Goal: Task Accomplishment & Management: Manage account settings

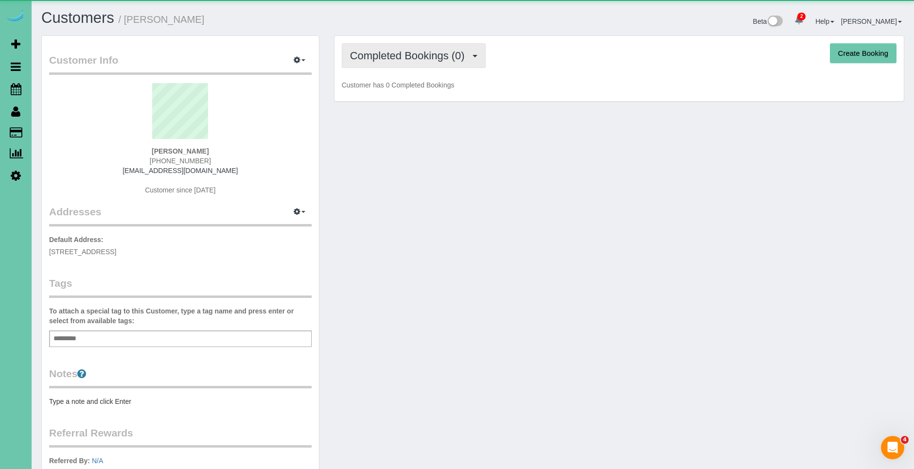
click at [438, 61] on span "Completed Bookings (0)" at bounding box center [410, 56] width 120 height 12
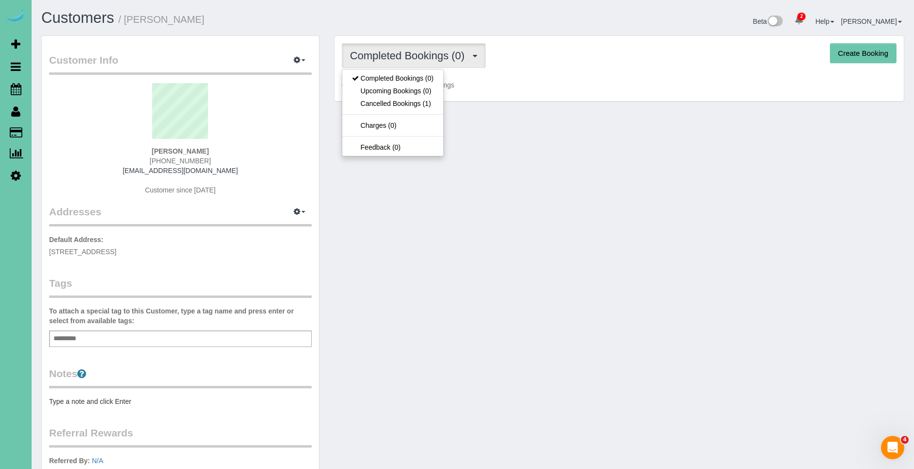
click at [700, 86] on p "Customer has 0 Completed Bookings" at bounding box center [619, 85] width 555 height 10
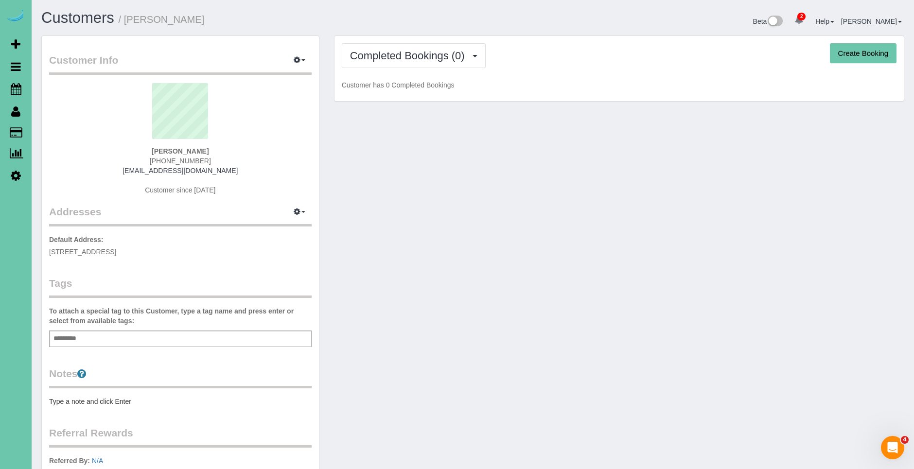
click at [886, 56] on button "Create Booking" at bounding box center [863, 53] width 67 height 20
select select "NE"
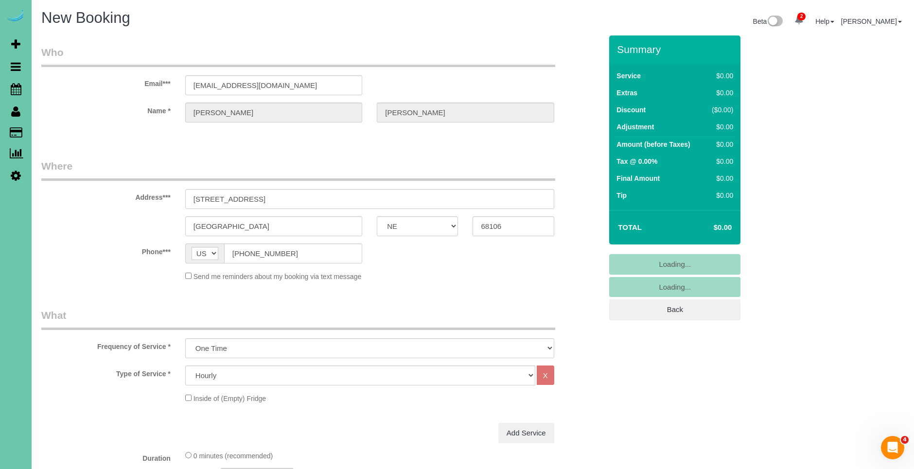
select select "object:16746"
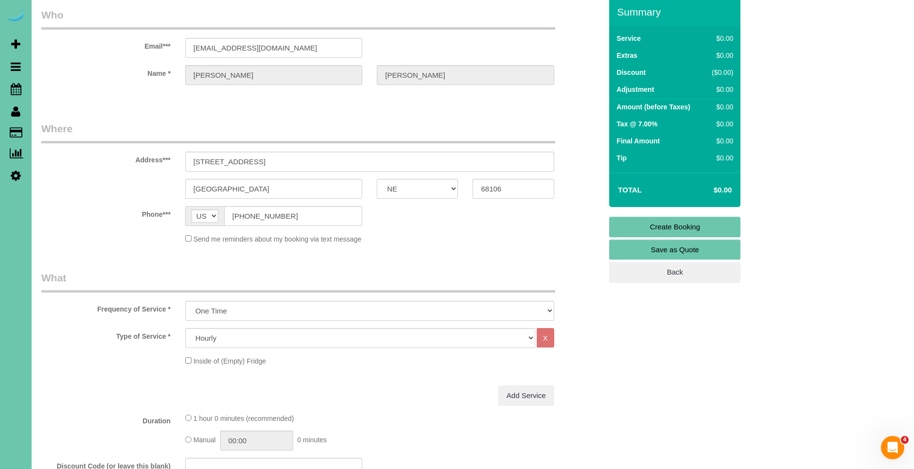
scroll to position [53, 0]
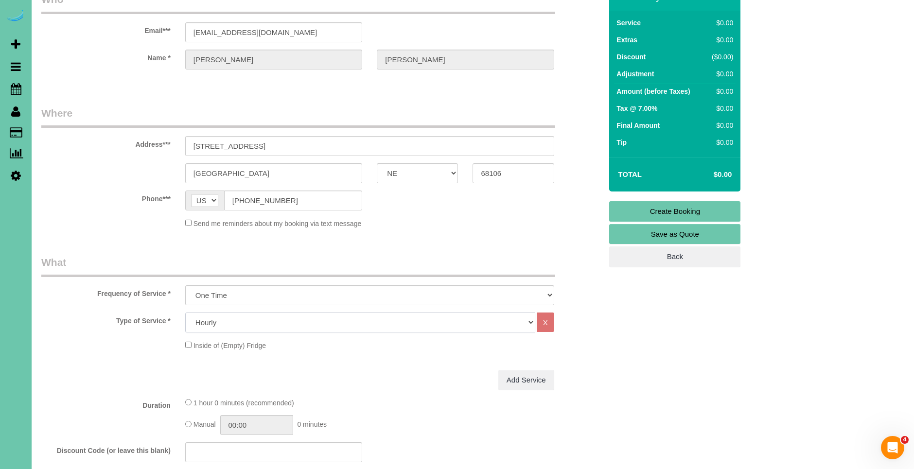
click at [275, 332] on select "Hourly 2.5 Hour Custom Clean 3.5 Hour Custom Clean commercial 1000 Square Feet …" at bounding box center [360, 323] width 350 height 20
select select "70"
click at [185, 313] on select "Hourly 2.5 Hour Custom Clean 3.5 Hour Custom Clean commercial 1000 Square Feet …" at bounding box center [360, 323] width 350 height 20
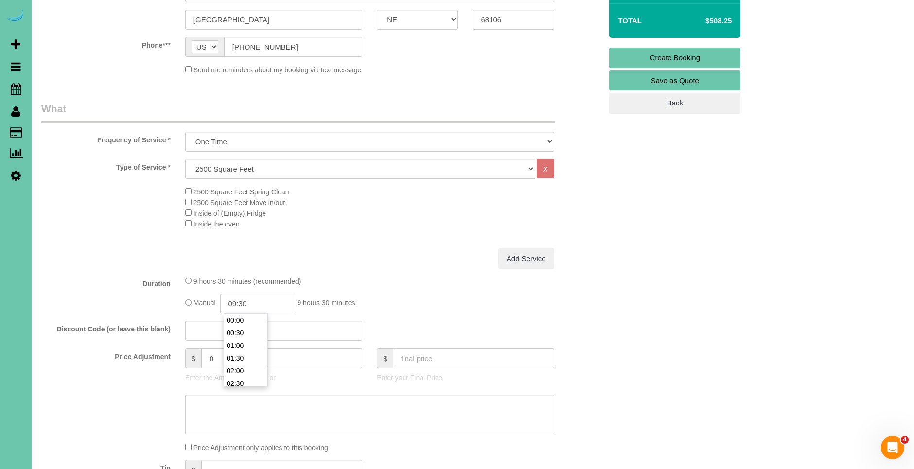
scroll to position [207, 0]
click at [240, 305] on input "09:30" at bounding box center [256, 303] width 73 height 20
type input "04:00"
click at [341, 262] on div "Add Service" at bounding box center [369, 258] width 383 height 20
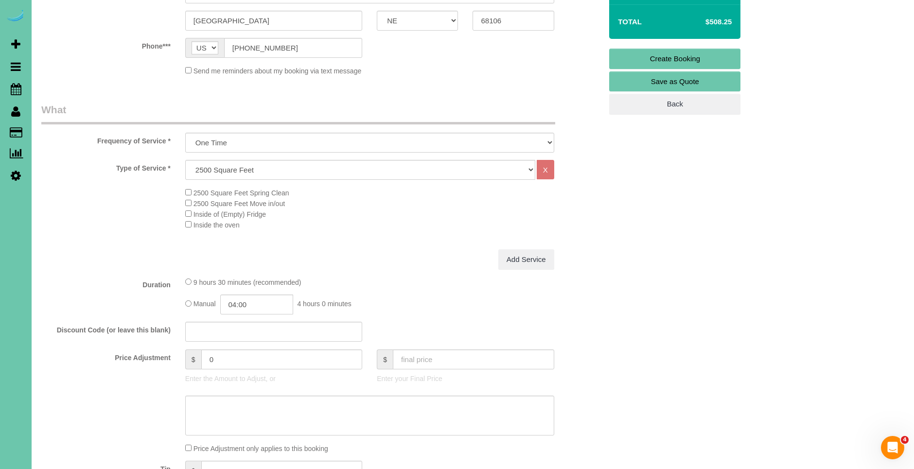
scroll to position [207, 0]
drag, startPoint x: 245, startPoint y: 359, endPoint x: 191, endPoint y: 357, distance: 54.5
click at [191, 357] on div "$ 0" at bounding box center [273, 358] width 177 height 20
type input "161"
click at [279, 417] on textarea at bounding box center [369, 414] width 369 height 40
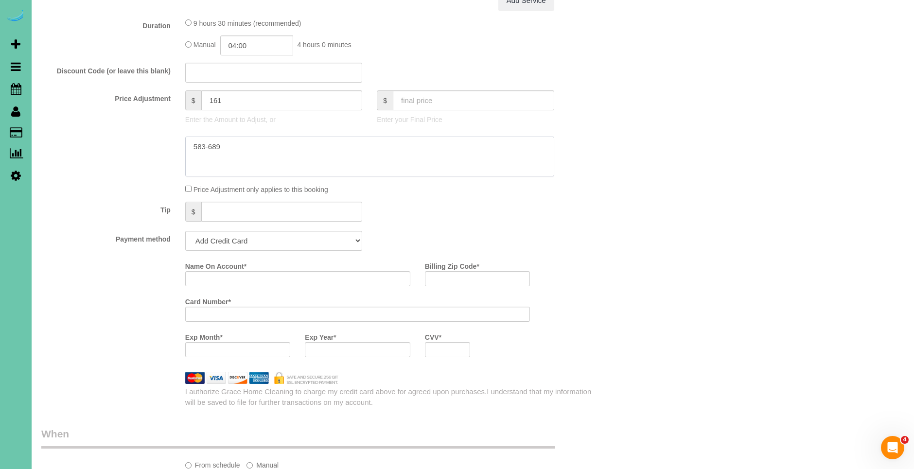
scroll to position [497, 0]
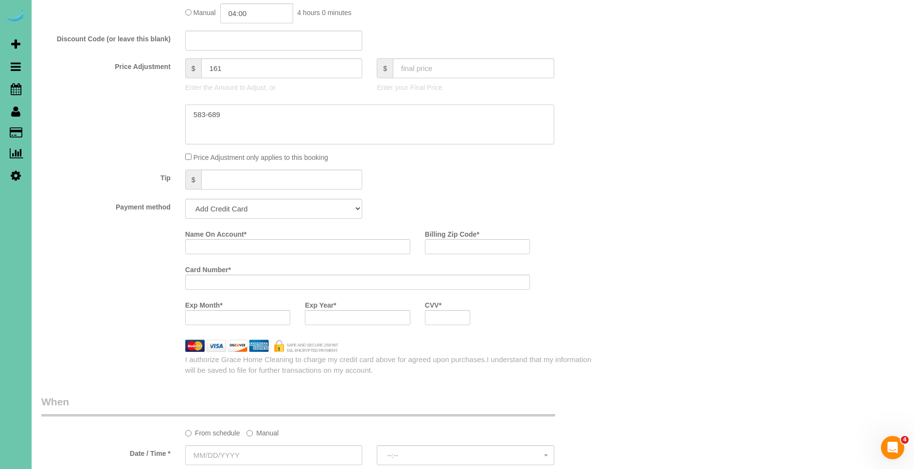
type textarea "583-689"
click at [211, 205] on select "Add Credit Card Cash Check Paypal" at bounding box center [273, 209] width 177 height 20
select select "string:check"
click at [185, 199] on select "Add Credit Card Cash Check Paypal" at bounding box center [273, 209] width 177 height 20
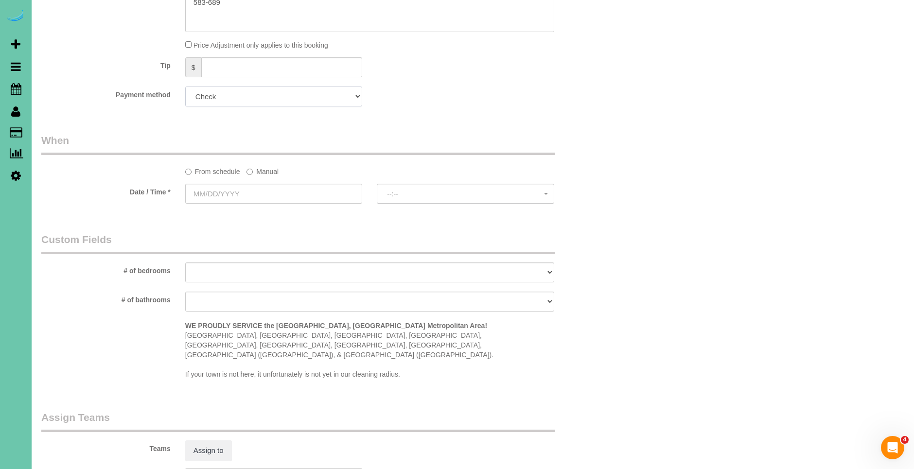
scroll to position [650, 0]
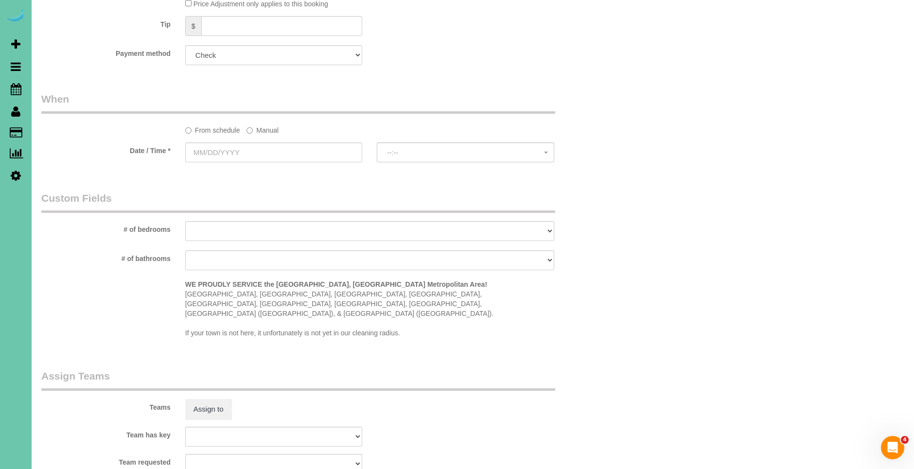
click at [253, 127] on label "Manual" at bounding box center [262, 128] width 32 height 13
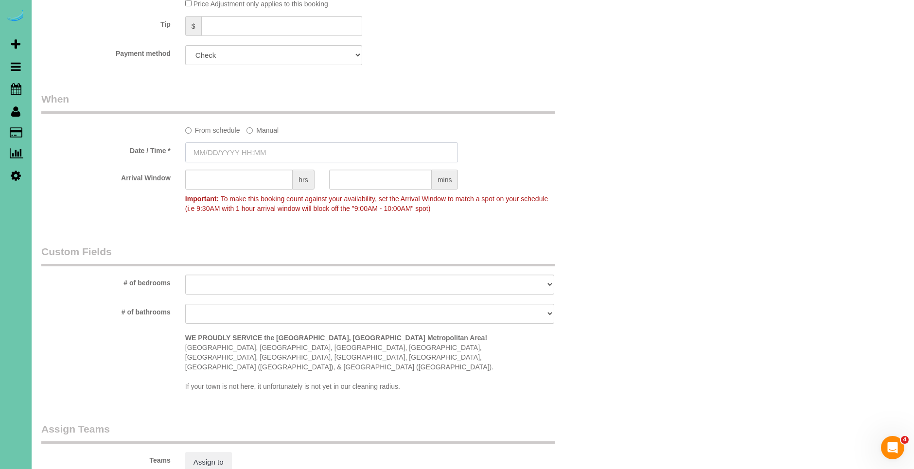
click at [216, 145] on input "text" at bounding box center [321, 152] width 273 height 20
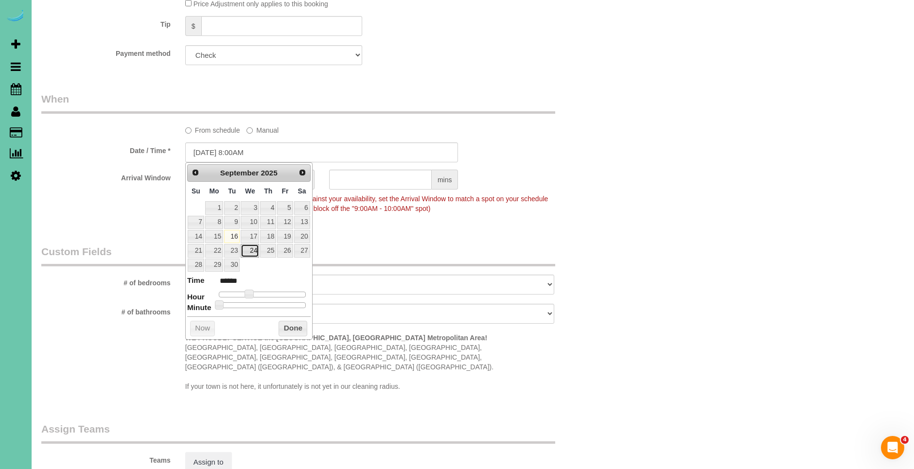
click at [250, 251] on link "24" at bounding box center [250, 250] width 18 height 13
type input "[DATE] 8:00AM"
click at [293, 330] on button "Done" at bounding box center [293, 329] width 29 height 16
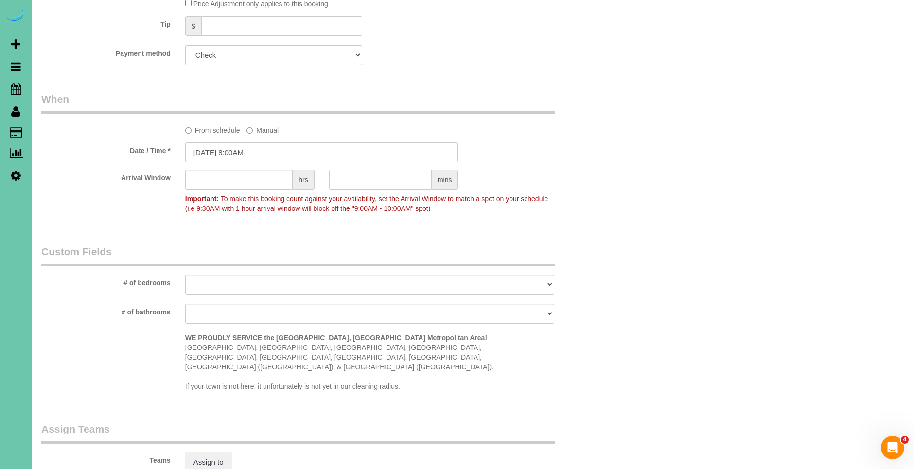
click at [390, 180] on input "text" at bounding box center [380, 180] width 103 height 20
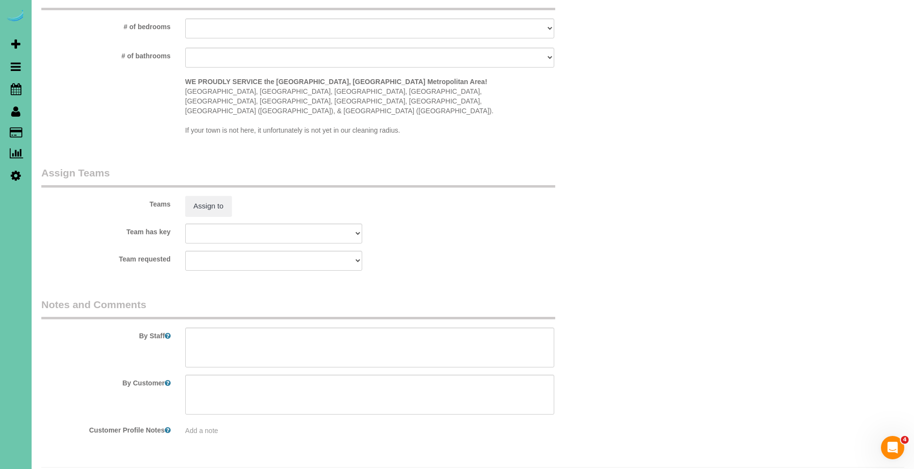
scroll to position [907, 0]
type input "30"
click at [258, 351] on sui-booking-comments "By Staff By Customer Customer Profile Notes Add a note" at bounding box center [321, 365] width 560 height 138
click at [254, 331] on textarea at bounding box center [369, 347] width 369 height 40
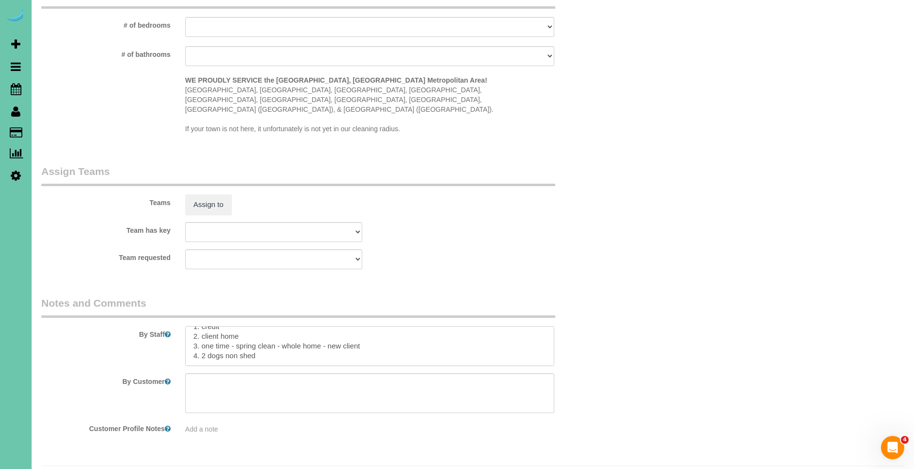
paste textarea "CLEANING DESCRIPTION Dirt level 5-10 *Use extension duster for high or hard-to-…"
click at [199, 336] on textarea at bounding box center [369, 346] width 369 height 40
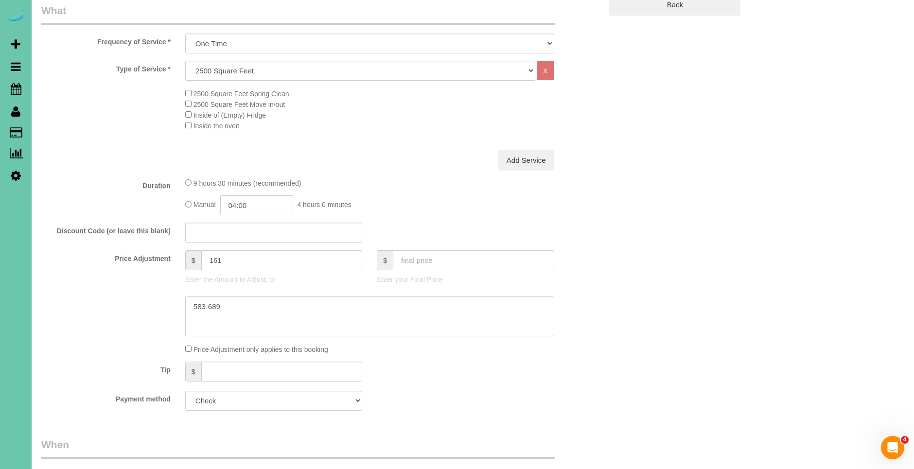
scroll to position [0, 0]
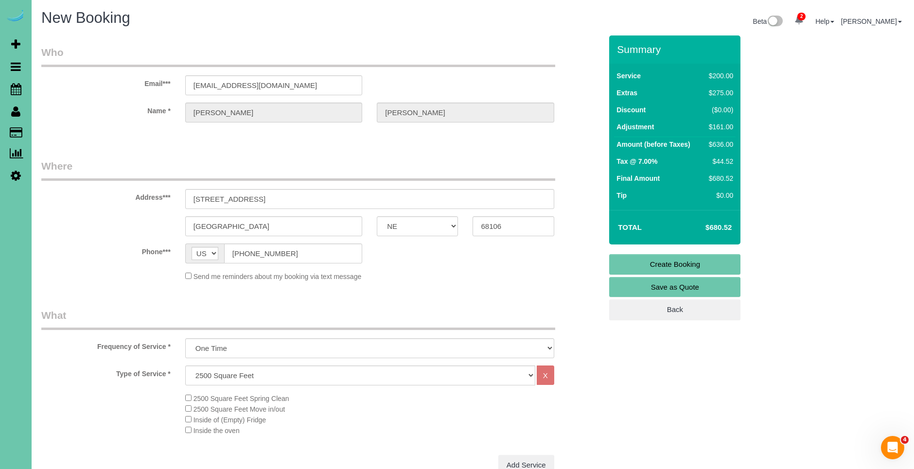
type textarea "1. credit 2. client home 3. one time - spring clean - whole home - new client 4…"
click at [678, 262] on link "Create Booking" at bounding box center [674, 264] width 131 height 20
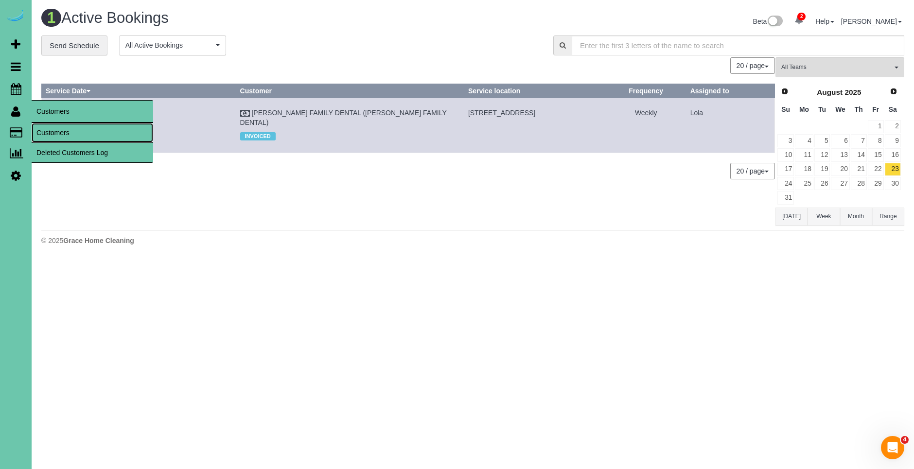
drag, startPoint x: 79, startPoint y: 131, endPoint x: 68, endPoint y: 131, distance: 11.2
click at [80, 131] on link "Customers" at bounding box center [93, 132] width 122 height 19
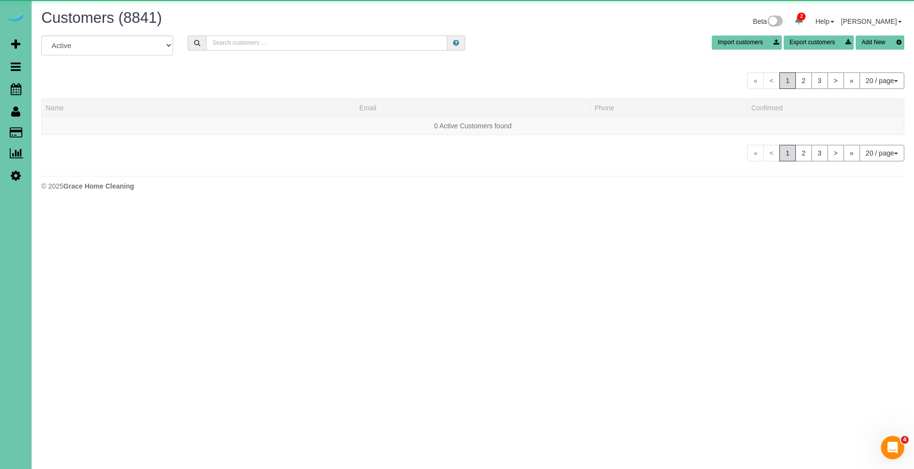
click at [284, 47] on input "text" at bounding box center [327, 42] width 242 height 15
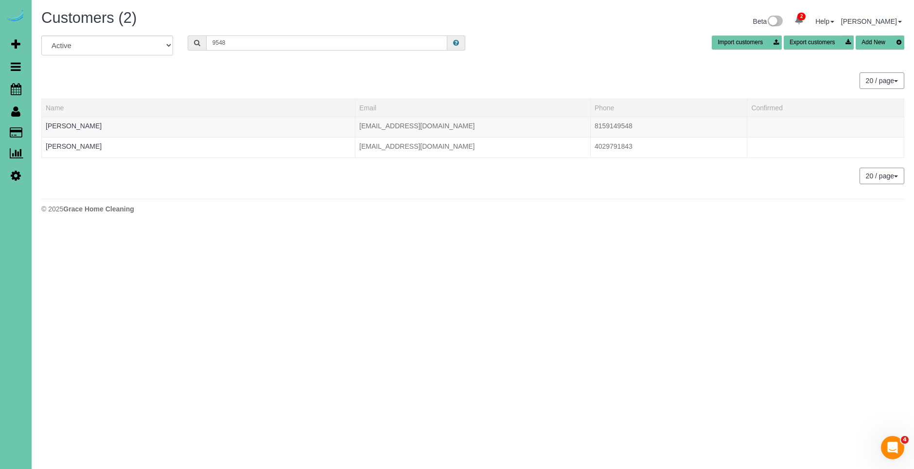
drag, startPoint x: 238, startPoint y: 45, endPoint x: 185, endPoint y: 40, distance: 53.7
click at [185, 40] on div "9548" at bounding box center [326, 42] width 293 height 15
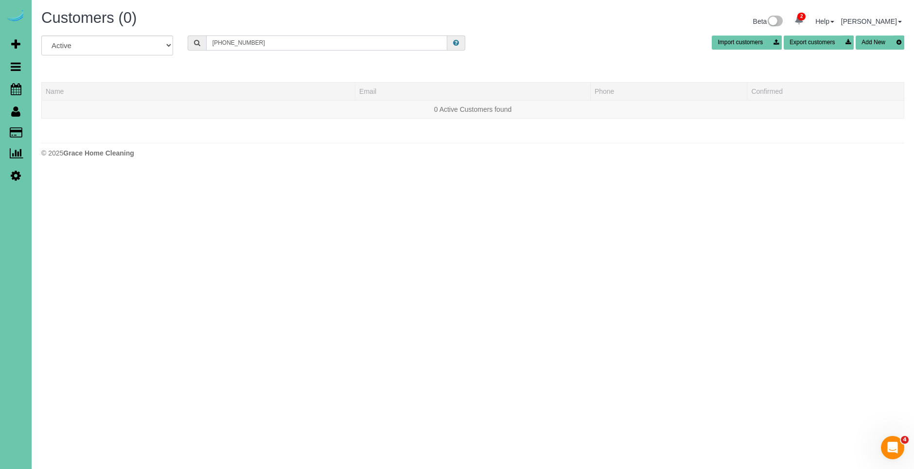
type input "[PHONE_NUMBER]"
drag, startPoint x: 58, startPoint y: 127, endPoint x: 277, endPoint y: 53, distance: 230.4
click at [58, 127] on link "Customers" at bounding box center [93, 132] width 122 height 19
drag, startPoint x: 268, startPoint y: 46, endPoint x: 163, endPoint y: 41, distance: 105.6
click at [164, 41] on div "All Active Archived [PHONE_NUMBER] Import customers Export customers Add New" at bounding box center [472, 48] width 877 height 27
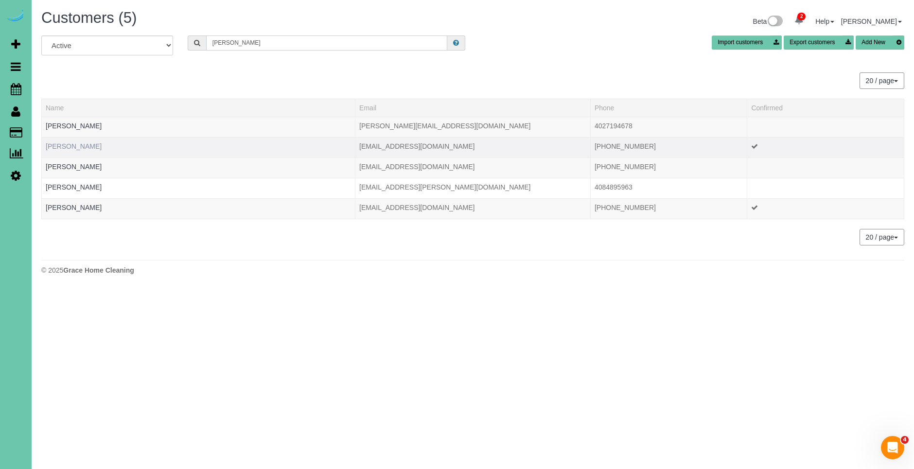
type input "[PERSON_NAME]"
click at [87, 145] on link "[PERSON_NAME]" at bounding box center [74, 146] width 56 height 8
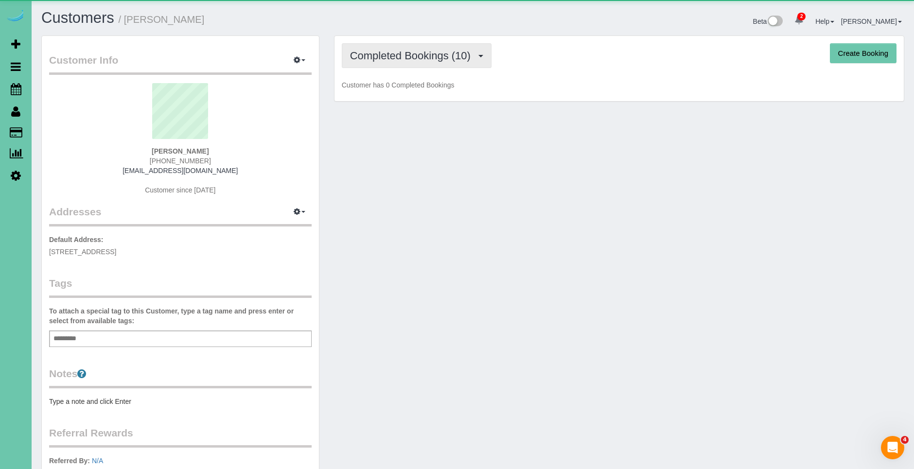
click at [393, 57] on span "Completed Bookings (10)" at bounding box center [412, 56] width 125 height 12
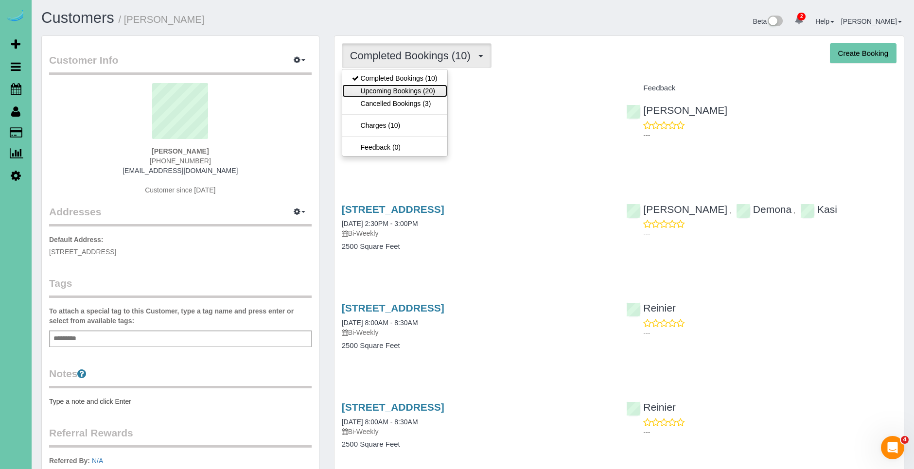
click at [414, 91] on link "Upcoming Bookings (20)" at bounding box center [394, 91] width 105 height 13
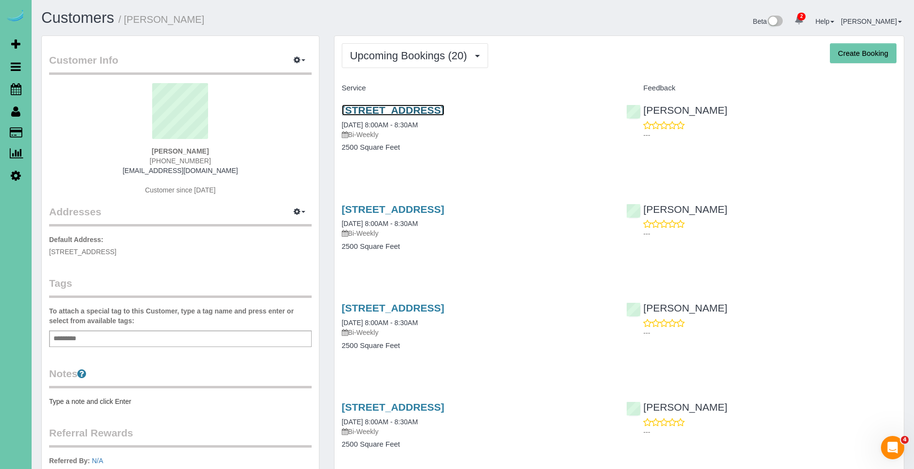
click at [444, 108] on link "[STREET_ADDRESS]" at bounding box center [393, 109] width 103 height 11
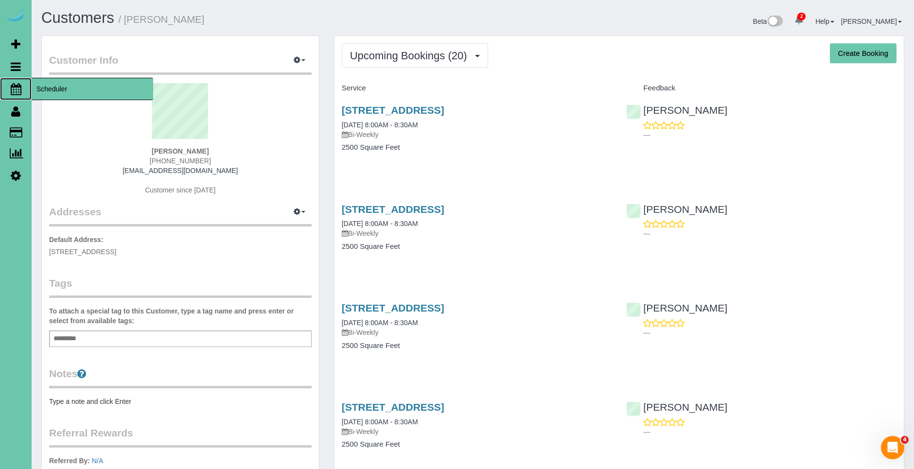
click at [65, 90] on span "Scheduler" at bounding box center [93, 89] width 122 height 22
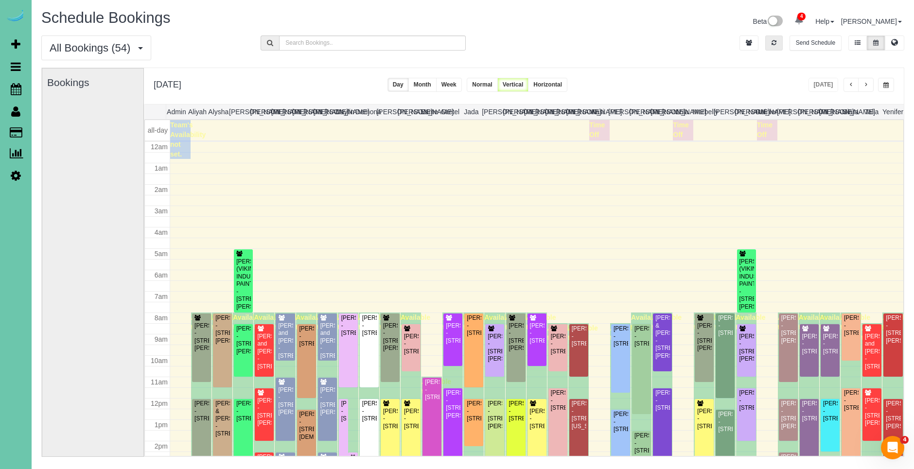
scroll to position [129, 0]
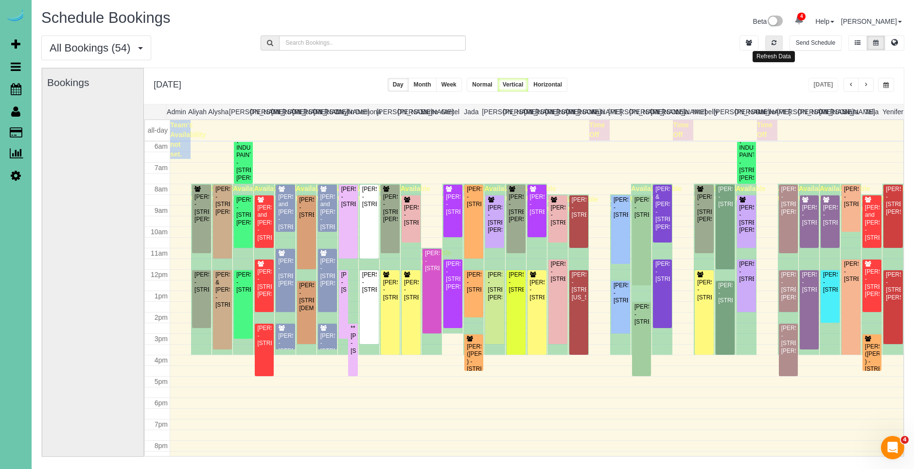
click at [773, 44] on icon "button" at bounding box center [773, 43] width 5 height 6
click at [776, 40] on icon "button" at bounding box center [773, 43] width 5 height 6
click at [776, 47] on button "button" at bounding box center [777, 42] width 17 height 15
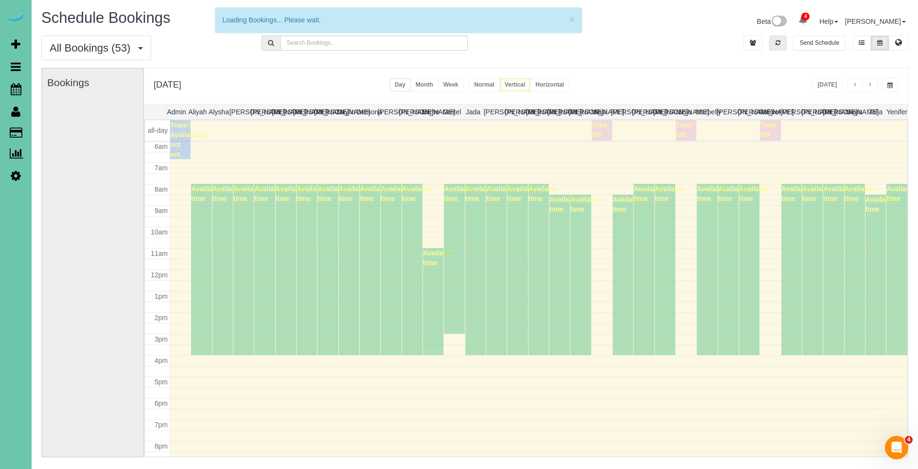
drag, startPoint x: 776, startPoint y: 39, endPoint x: 826, endPoint y: 82, distance: 66.5
click at [777, 40] on button "button" at bounding box center [777, 42] width 17 height 15
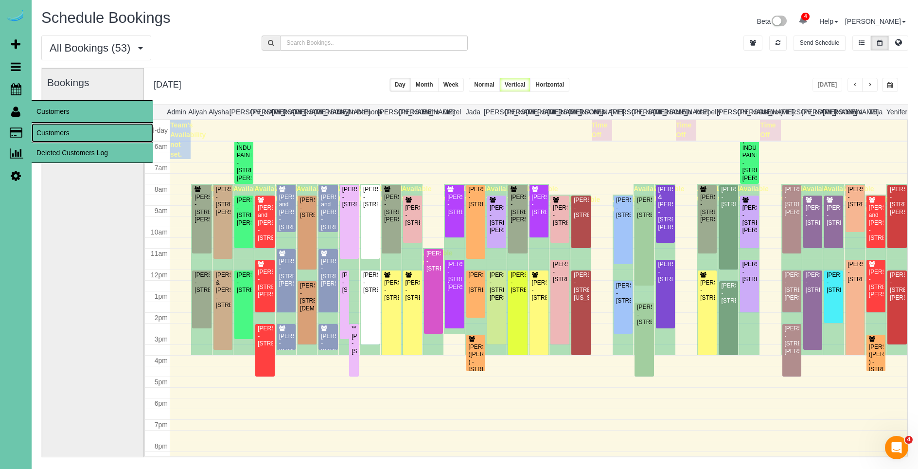
click at [53, 125] on link "Customers" at bounding box center [93, 132] width 122 height 19
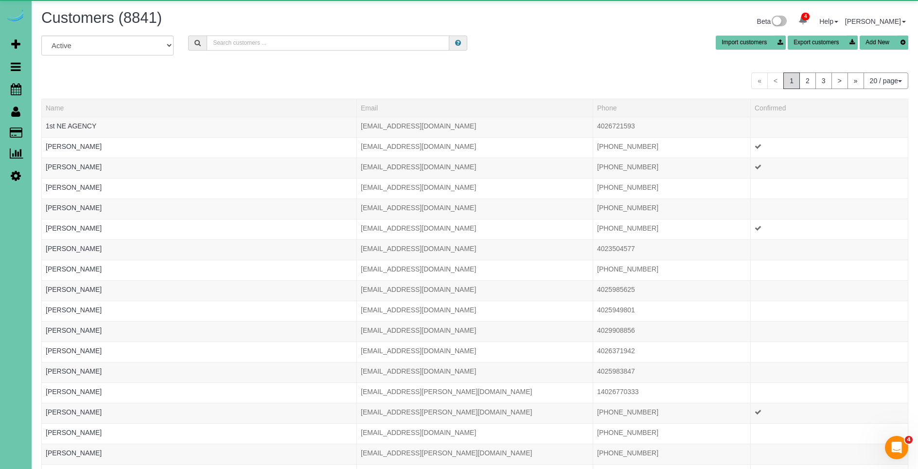
click at [219, 36] on input "text" at bounding box center [328, 42] width 243 height 15
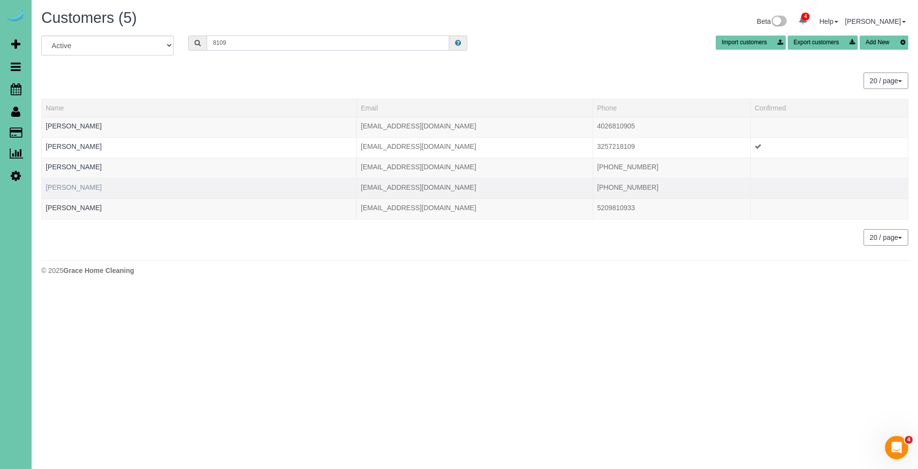
type input "8109"
click at [75, 187] on link "[PERSON_NAME]" at bounding box center [74, 187] width 56 height 8
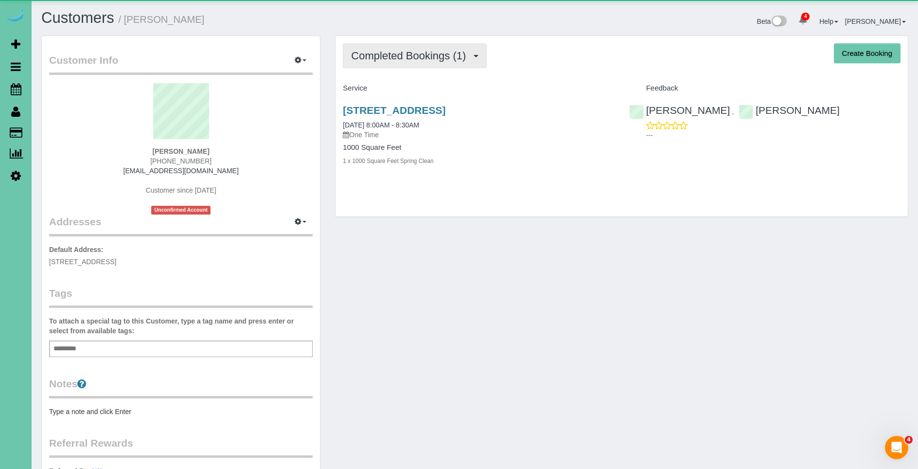
click at [470, 59] on span "Completed Bookings (1)" at bounding box center [411, 56] width 120 height 12
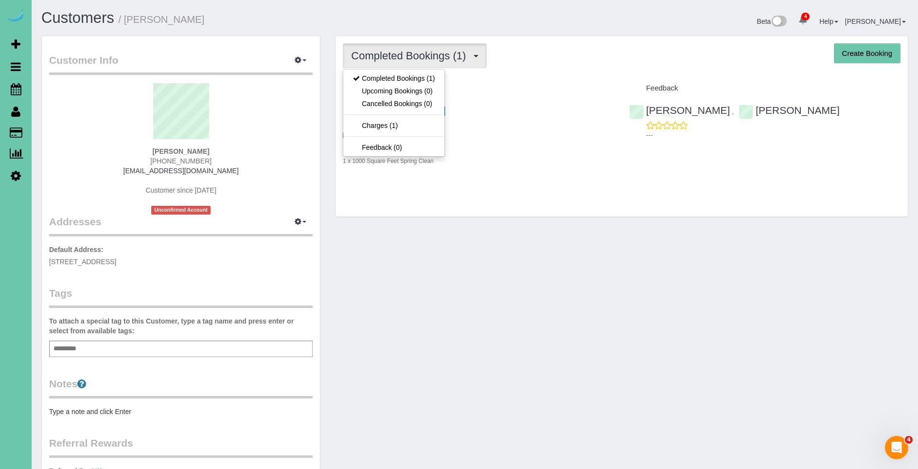
click at [505, 90] on h4 "Service" at bounding box center [478, 88] width 271 height 8
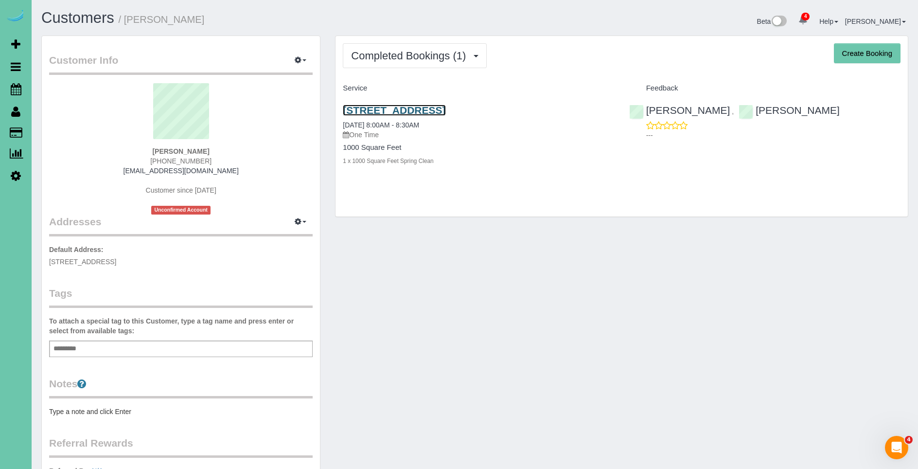
click at [445, 108] on link "[STREET_ADDRESS]" at bounding box center [394, 109] width 103 height 11
click at [575, 123] on div "[STREET_ADDRESS] [DATE] 8:00AM - 8:30AM One Time" at bounding box center [478, 121] width 271 height 35
click at [445, 113] on link "[STREET_ADDRESS]" at bounding box center [394, 109] width 103 height 11
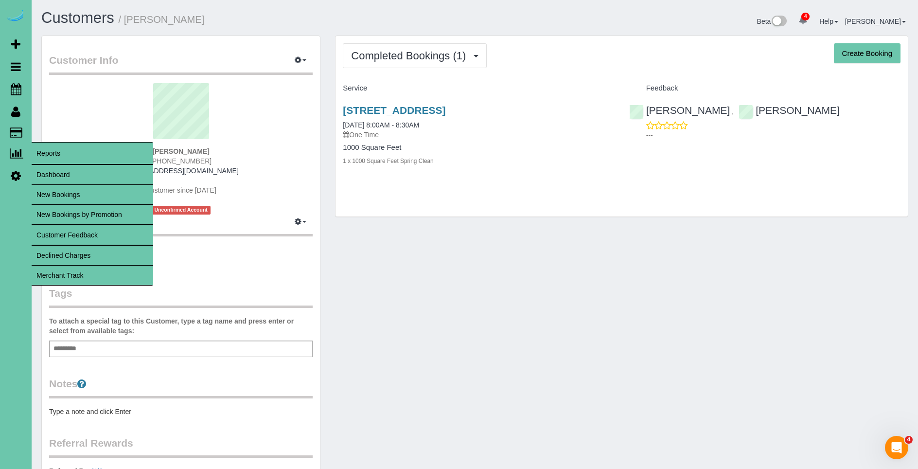
click at [70, 278] on link "Merchant Track" at bounding box center [93, 274] width 122 height 19
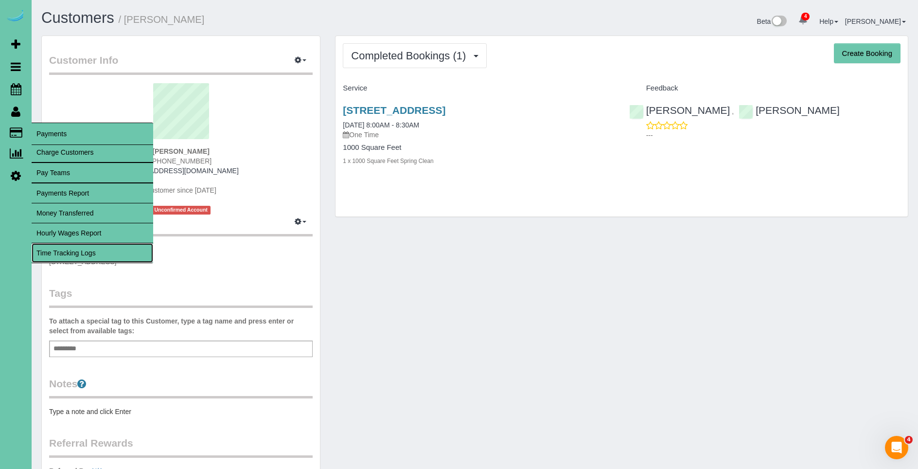
click at [83, 252] on link "Time Tracking Logs" at bounding box center [93, 252] width 122 height 19
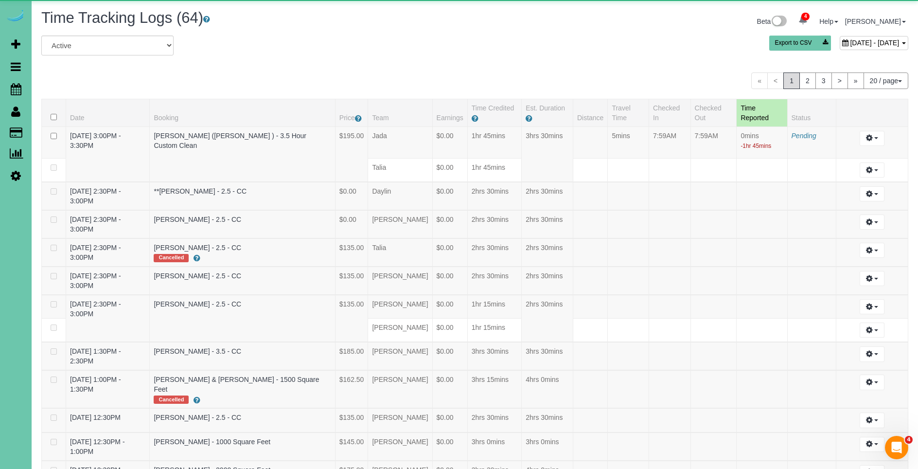
click at [850, 46] on span "[DATE] - [DATE]" at bounding box center [874, 43] width 49 height 8
type input "**********"
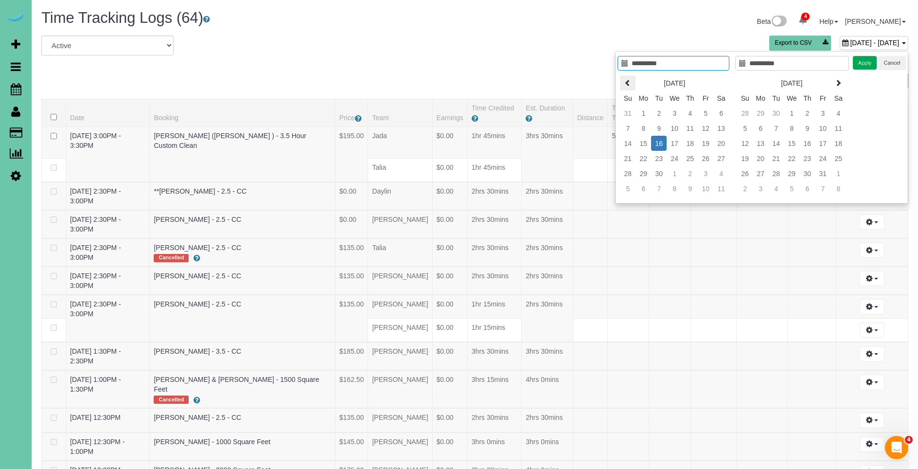
click at [633, 82] on th at bounding box center [628, 82] width 16 height 15
type input "**********"
click at [648, 174] on td "25" at bounding box center [643, 173] width 16 height 15
type input "**********"
click at [648, 174] on td "25" at bounding box center [643, 173] width 16 height 15
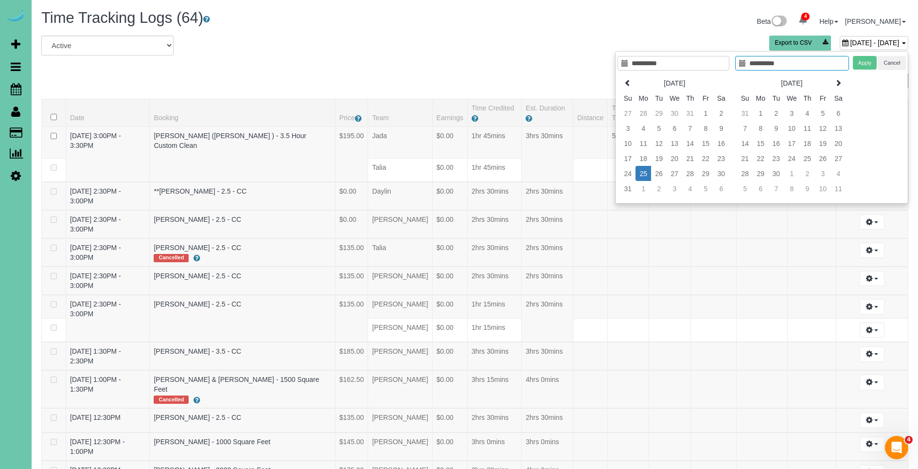
type input "**********"
click at [859, 58] on button "Apply" at bounding box center [865, 63] width 24 height 14
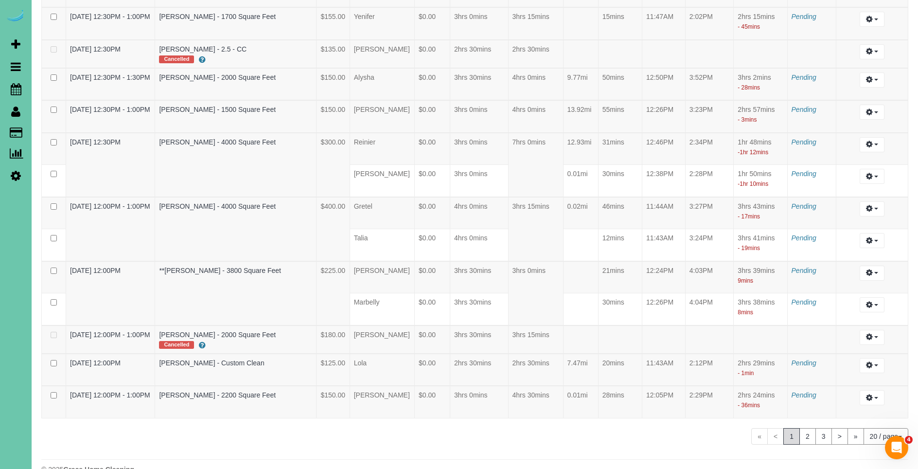
scroll to position [512, 0]
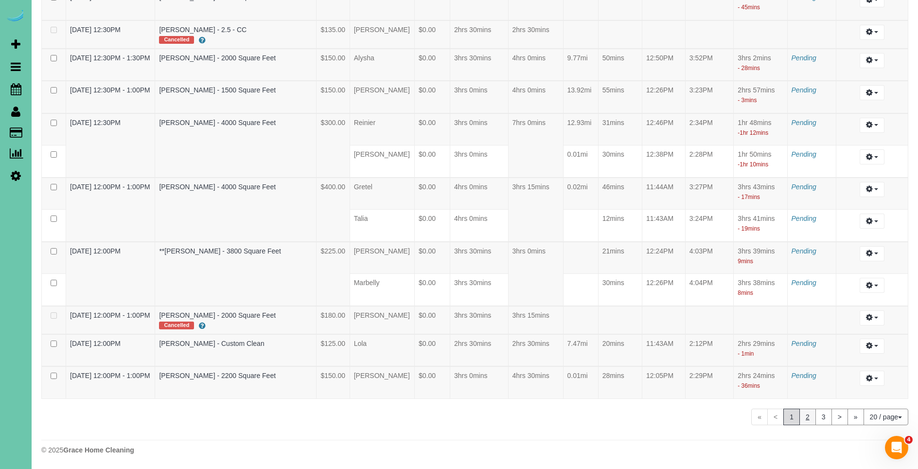
click at [813, 420] on link "2" at bounding box center [807, 416] width 17 height 17
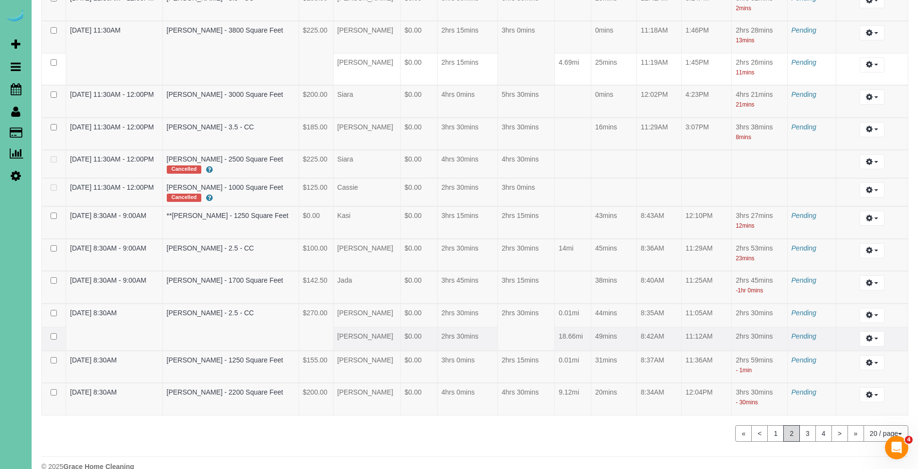
scroll to position [404, 0]
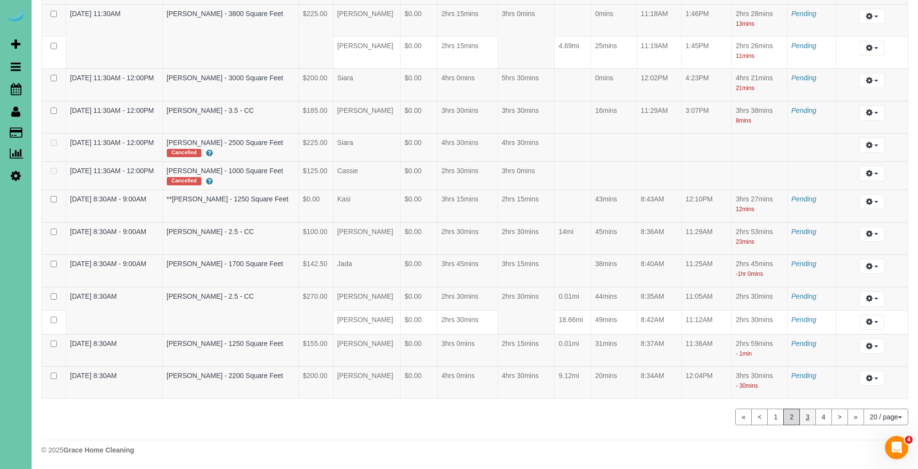
click at [803, 415] on link "3" at bounding box center [807, 416] width 17 height 17
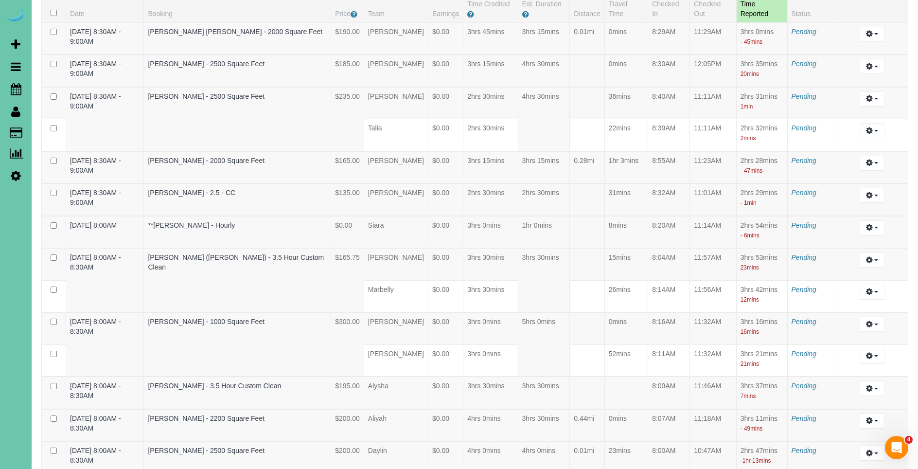
scroll to position [97, 0]
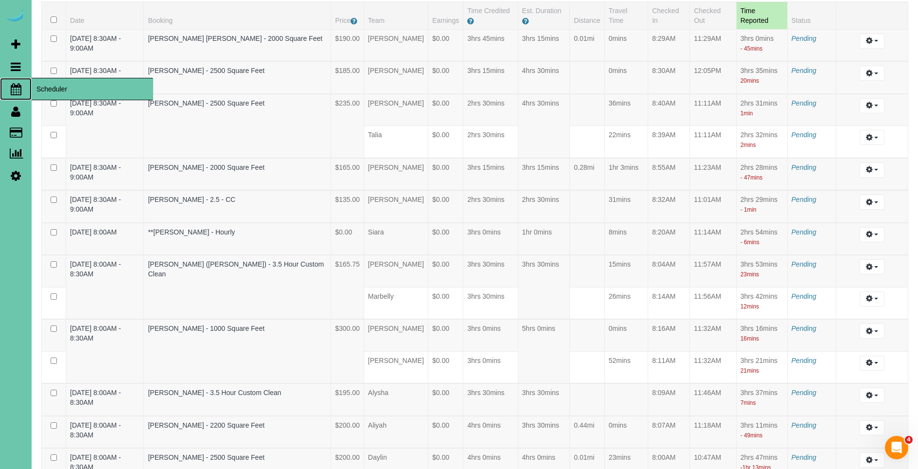
click at [50, 86] on span "Scheduler" at bounding box center [93, 89] width 122 height 22
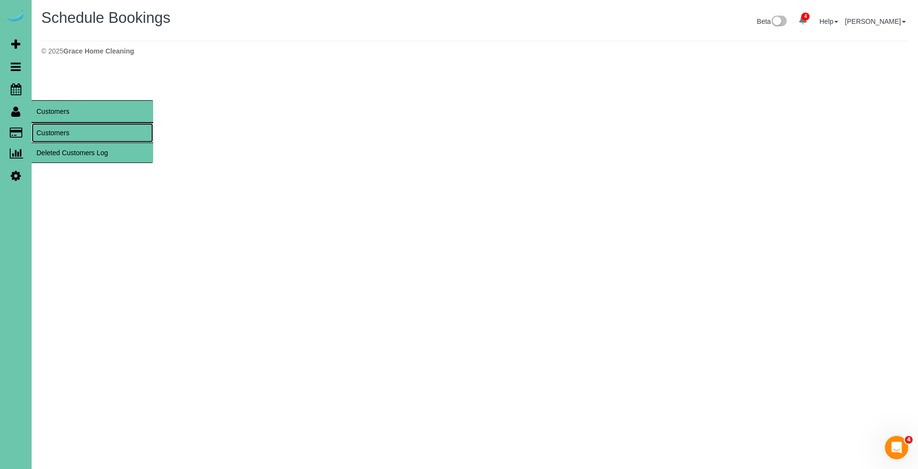
click at [70, 127] on link "Customers" at bounding box center [93, 132] width 122 height 19
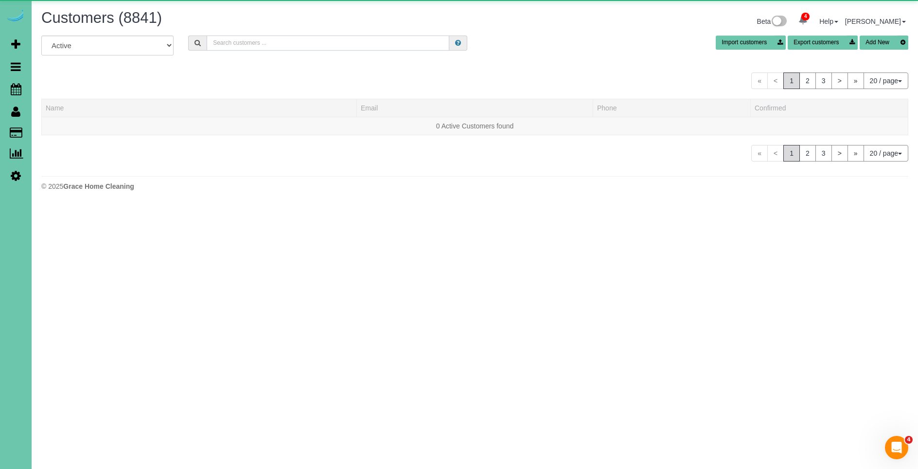
click at [259, 49] on input "text" at bounding box center [328, 42] width 243 height 15
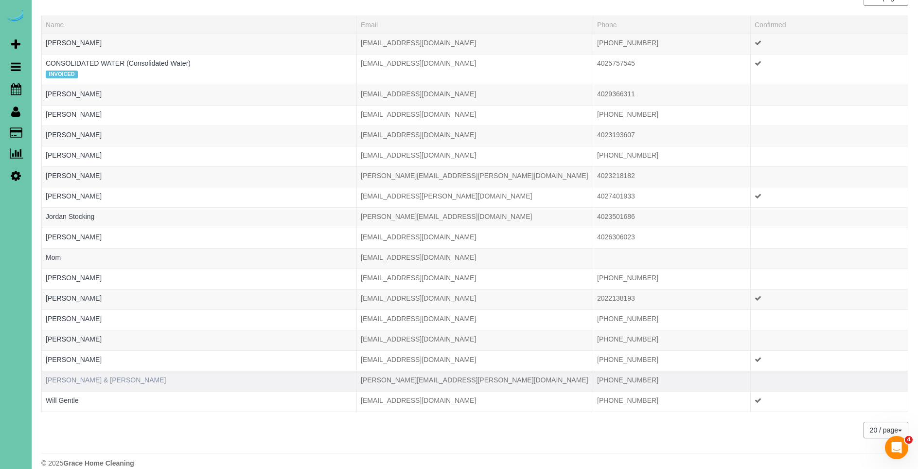
scroll to position [87, 0]
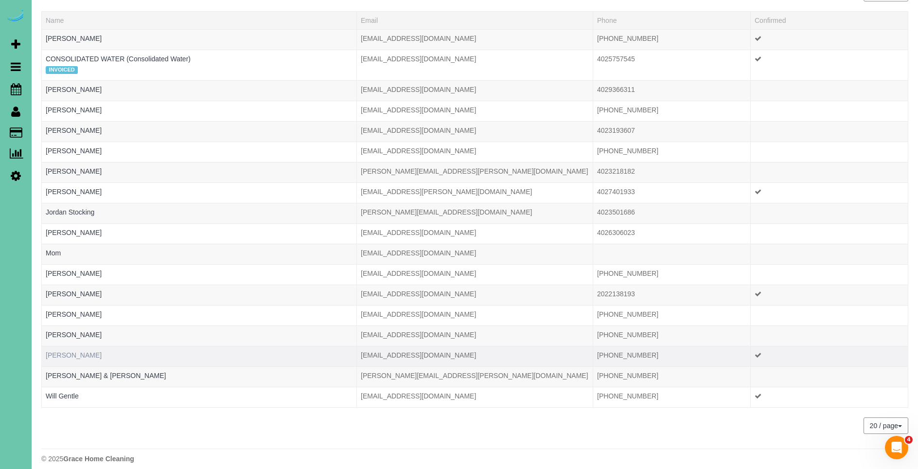
type input "[PERSON_NAME]"
click at [71, 357] on link "[PERSON_NAME]" at bounding box center [74, 355] width 56 height 8
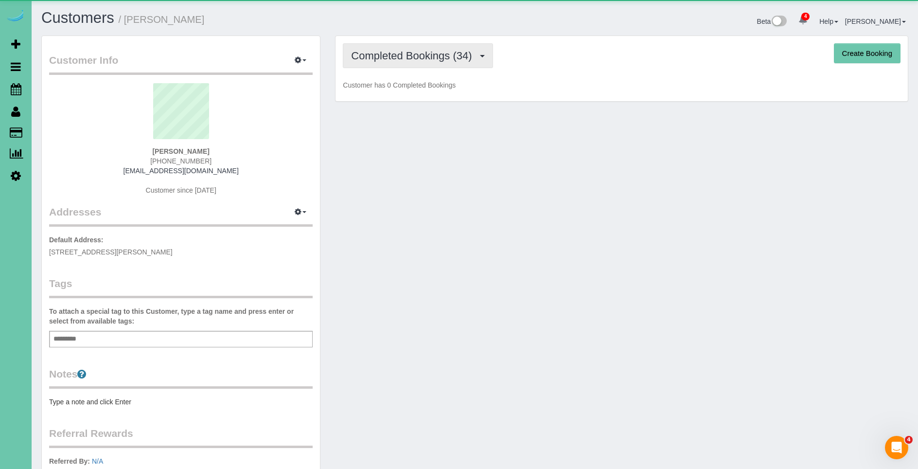
click at [391, 56] on span "Completed Bookings (34)" at bounding box center [413, 56] width 125 height 12
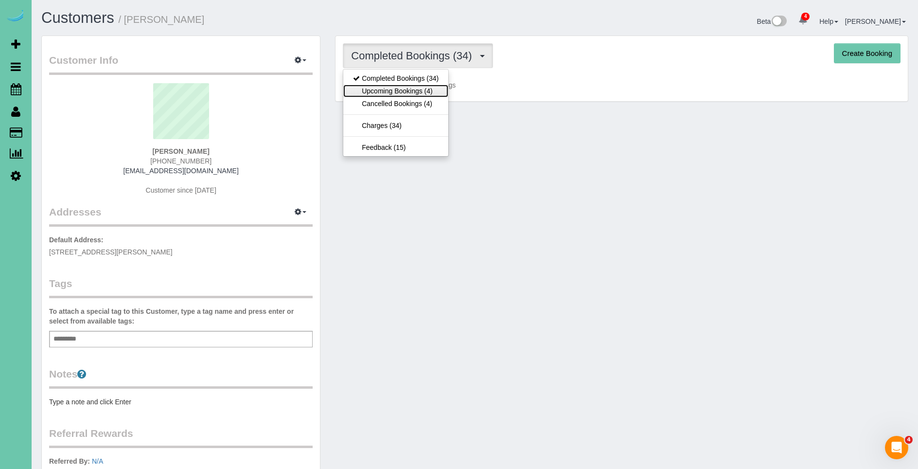
click at [408, 92] on link "Upcoming Bookings (4)" at bounding box center [395, 91] width 105 height 13
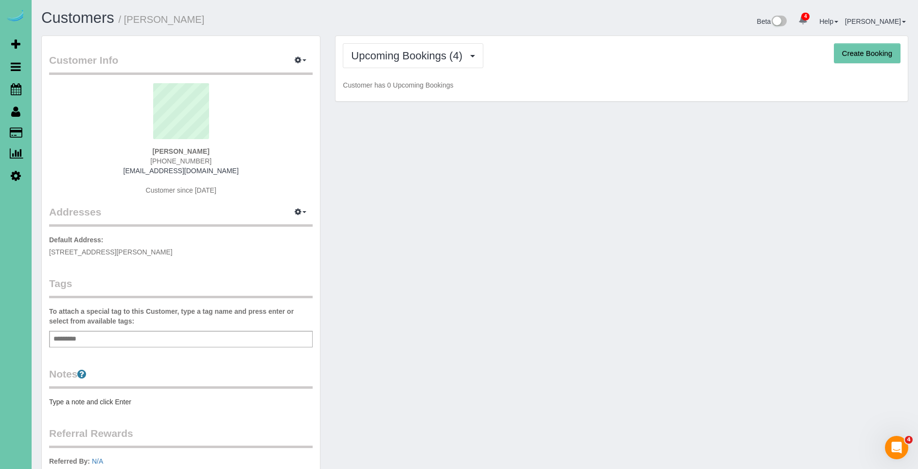
scroll to position [0, 0]
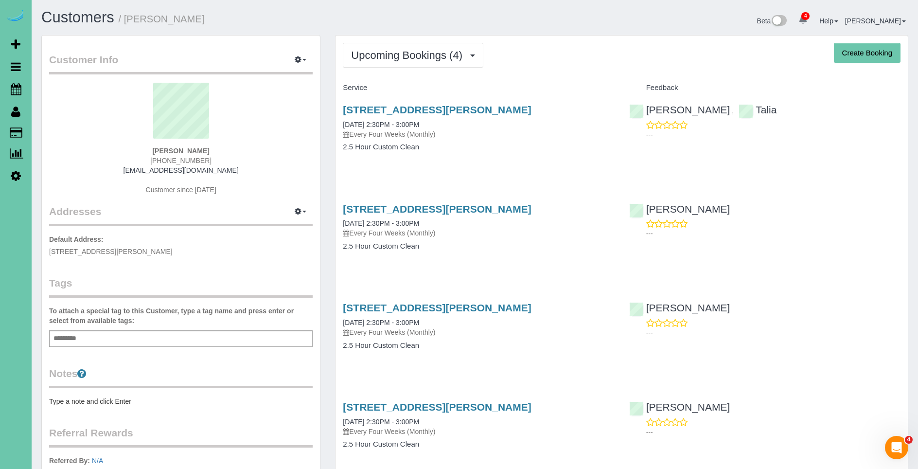
drag, startPoint x: 203, startPoint y: 158, endPoint x: 147, endPoint y: 163, distance: 56.1
click at [147, 163] on div "[PERSON_NAME] [PHONE_NUMBER] [EMAIL_ADDRESS][DOMAIN_NAME] Customer since [DATE]" at bounding box center [180, 144] width 263 height 122
copy span "[PHONE_NUMBER]"
click at [64, 90] on span "Scheduler" at bounding box center [93, 89] width 122 height 22
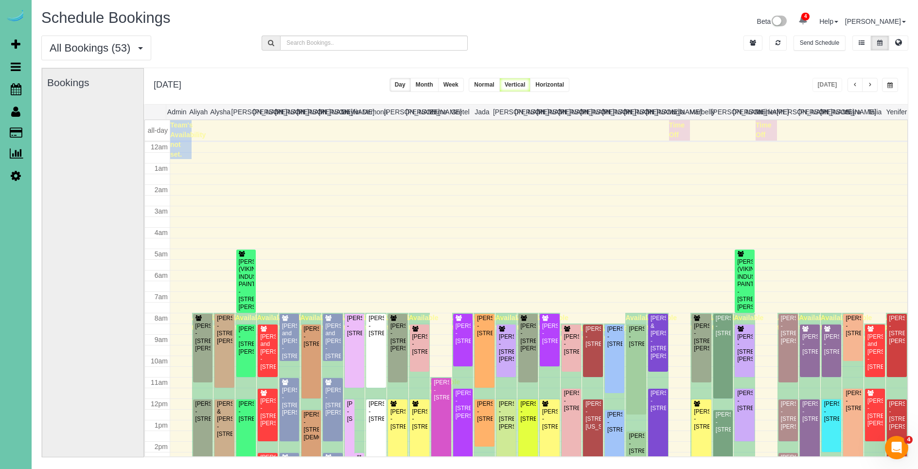
scroll to position [129, 0]
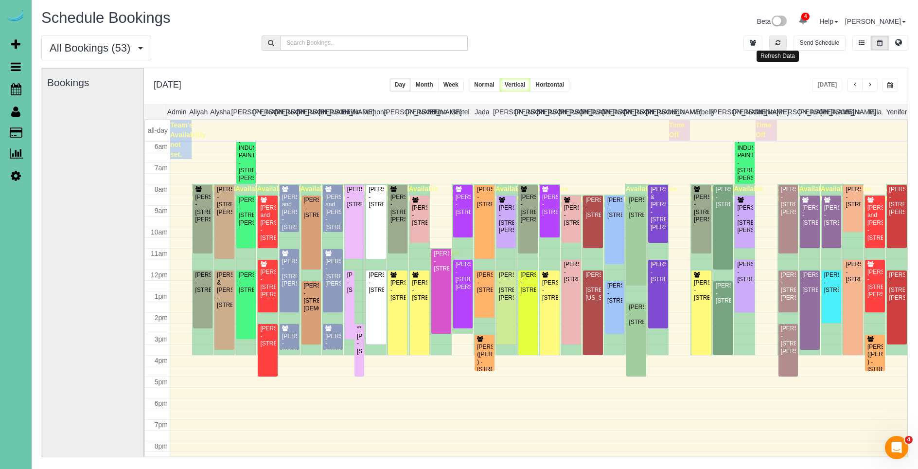
click at [769, 41] on button "button" at bounding box center [777, 42] width 17 height 15
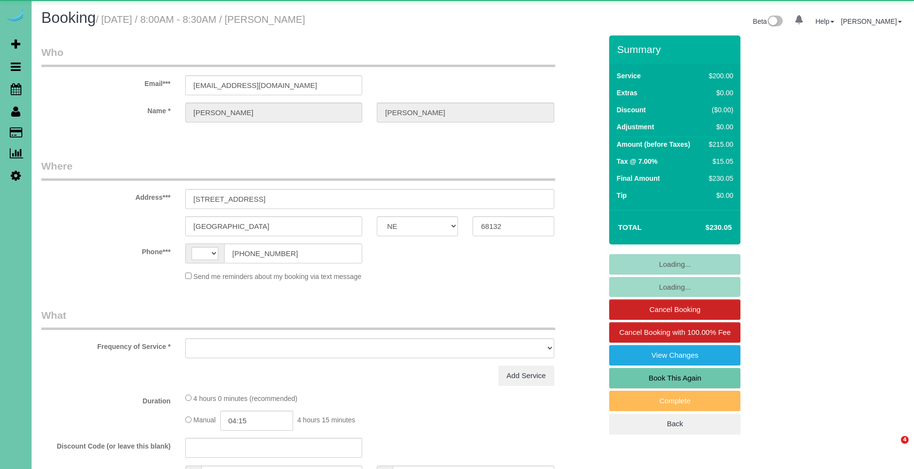
select select "NE"
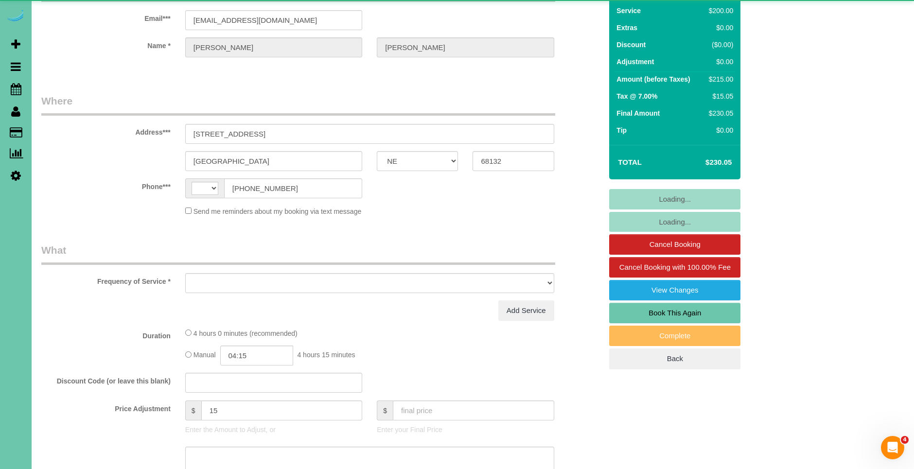
scroll to position [67, 0]
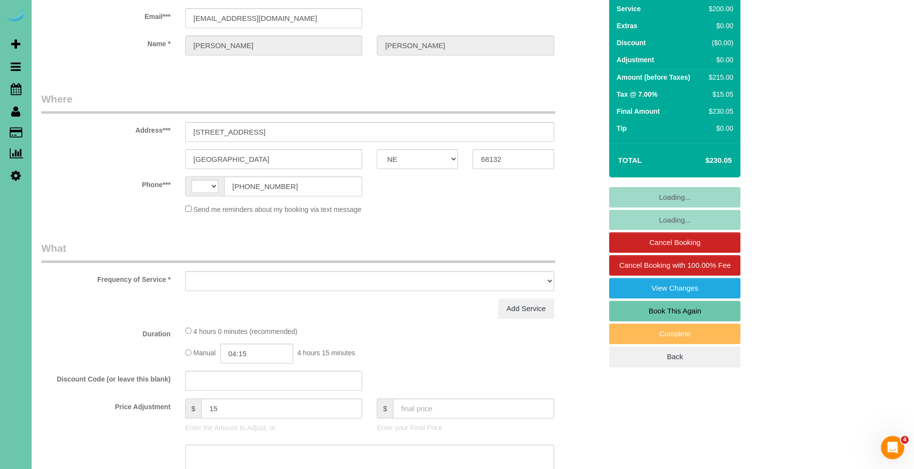
select select "string:[GEOGRAPHIC_DATA]"
select select "string:fspay-3968c753-c05a-4aa9-8084-07b39f66dfdc"
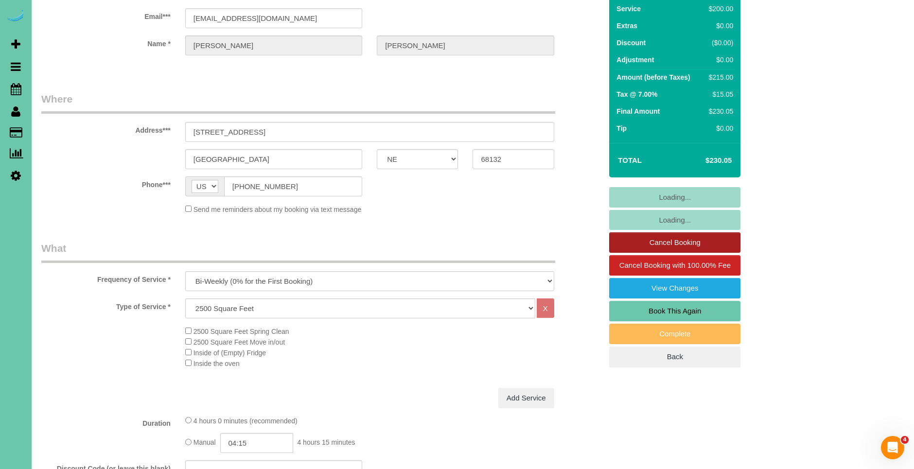
select select "object:690"
click at [670, 241] on link "Cancel Booking" at bounding box center [674, 242] width 131 height 20
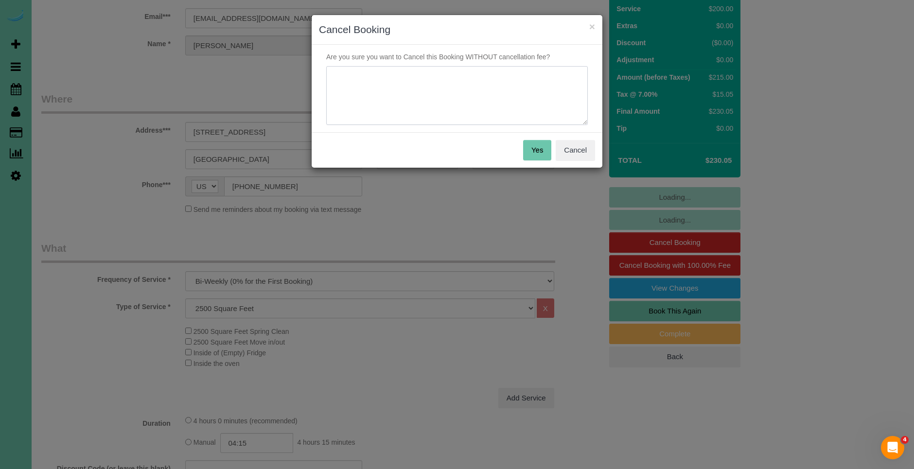
click at [473, 91] on textarea at bounding box center [456, 95] width 261 height 59
type textarea "X"
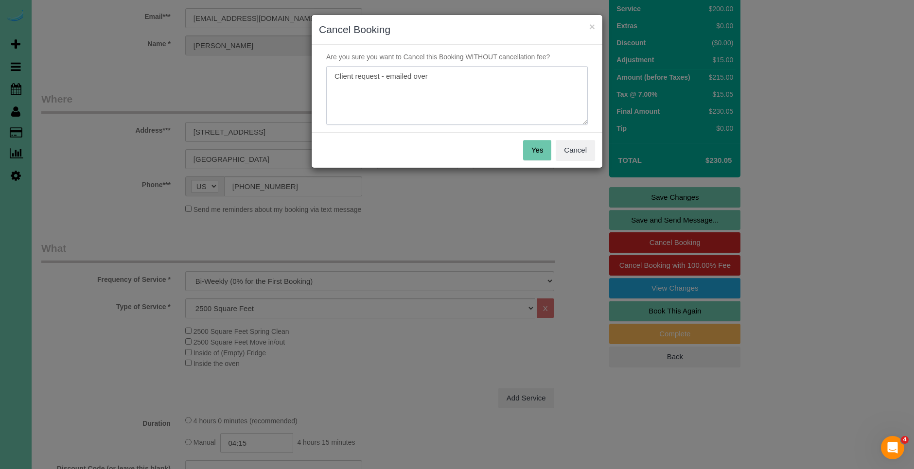
type textarea "Client request - emailed over"
click at [536, 151] on button "Yes" at bounding box center [537, 150] width 28 height 20
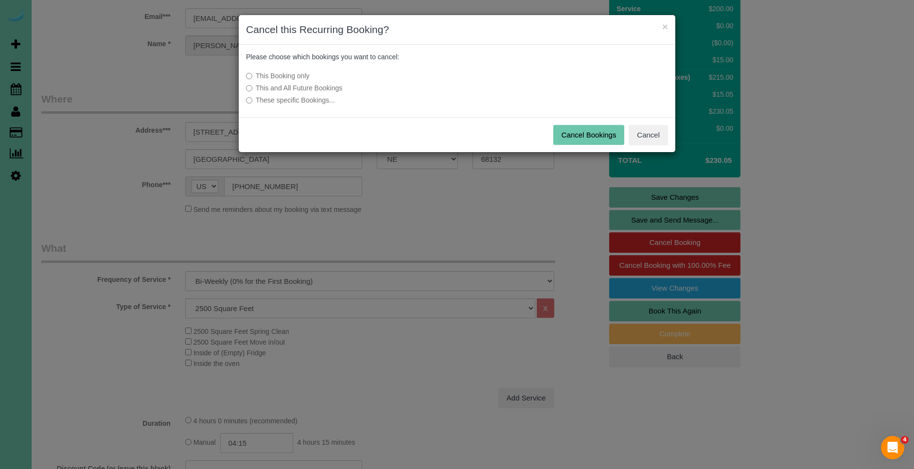
click at [585, 135] on button "Cancel Bookings" at bounding box center [588, 135] width 71 height 20
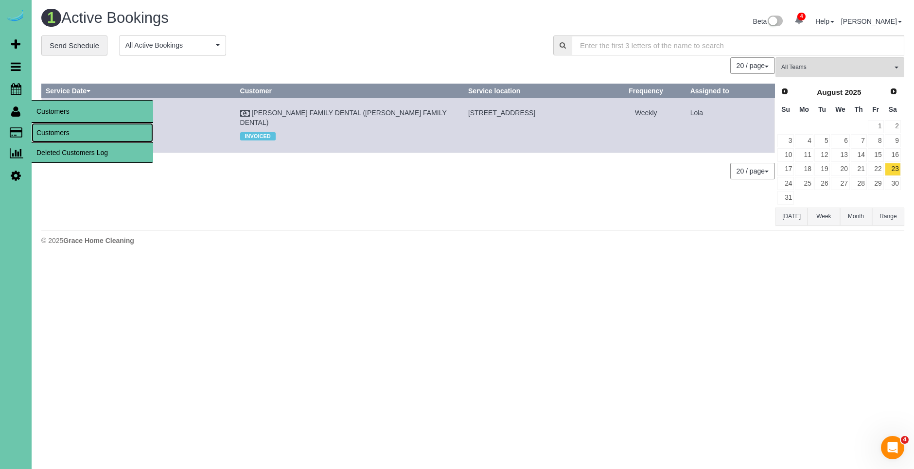
click at [66, 129] on link "Customers" at bounding box center [93, 132] width 122 height 19
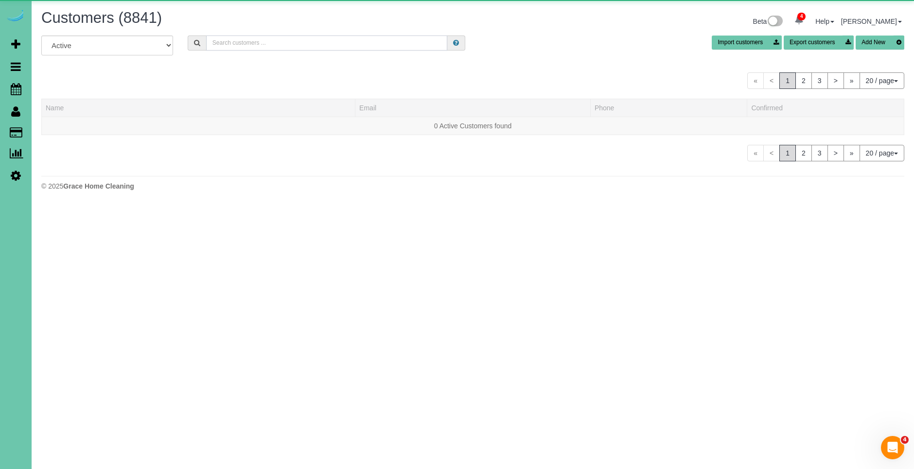
click at [267, 46] on div "All Active Archived Import customers Export customers Add New" at bounding box center [472, 48] width 877 height 27
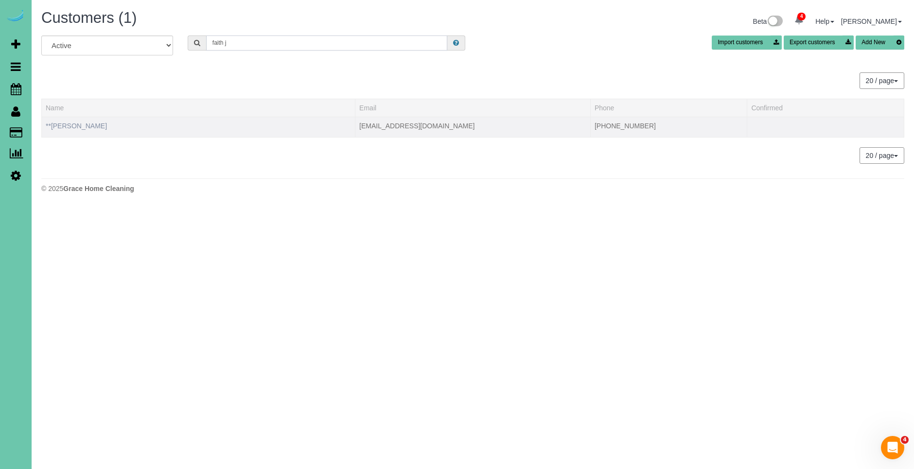
type input "faith j"
click at [80, 129] on link "**Faith Johnson" at bounding box center [76, 126] width 61 height 8
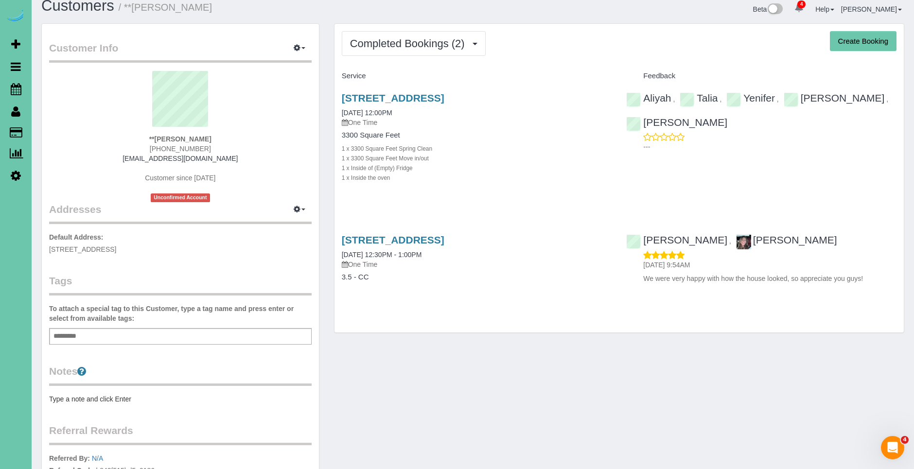
scroll to position [9, 0]
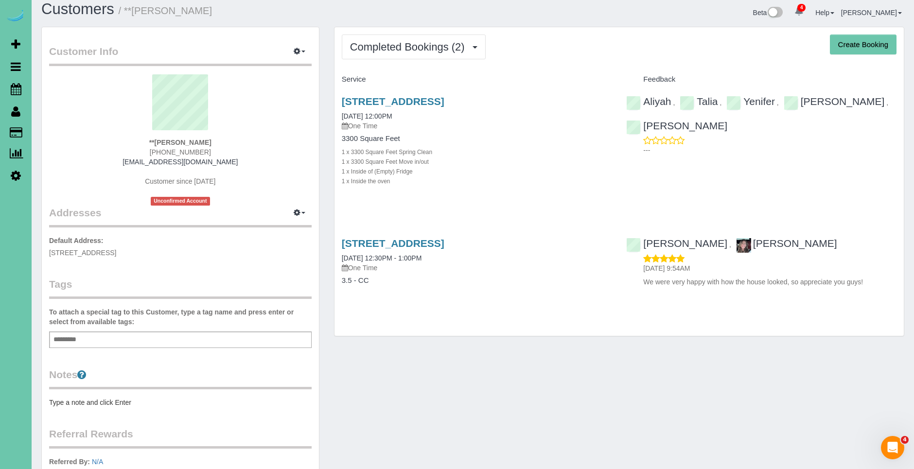
click at [477, 108] on div "6307 N Hws Cleveland Blvd, Omaha, NE 68116 06/17/2025 12:00PM One Time" at bounding box center [477, 113] width 270 height 35
click at [444, 104] on link "6307 N Hws Cleveland Blvd, Omaha, NE 68116" at bounding box center [393, 101] width 103 height 11
click at [298, 49] on icon "button" at bounding box center [297, 51] width 7 height 6
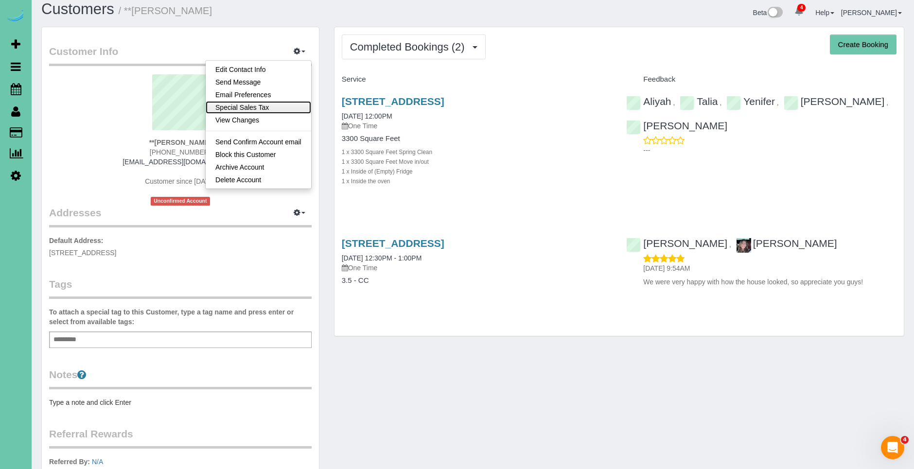
click at [265, 105] on link "Special Sales Tax" at bounding box center [258, 107] width 105 height 13
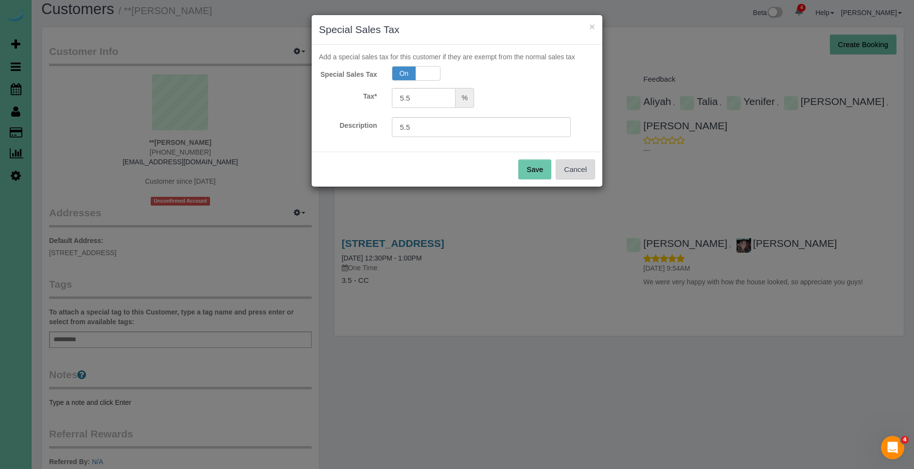
click at [568, 173] on button "Cancel" at bounding box center [575, 169] width 39 height 20
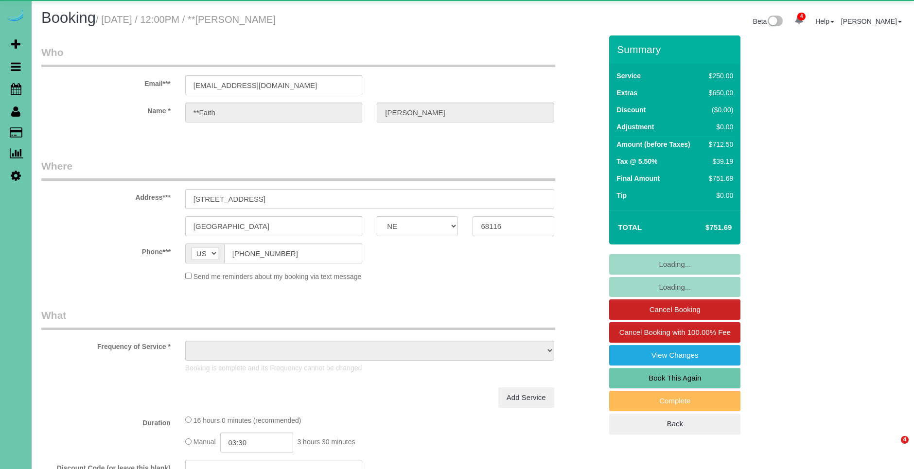
select select "NE"
select select "object:678"
select select "string:fspay-c6422f70-698b-448e-a6bb-312b68e833ab"
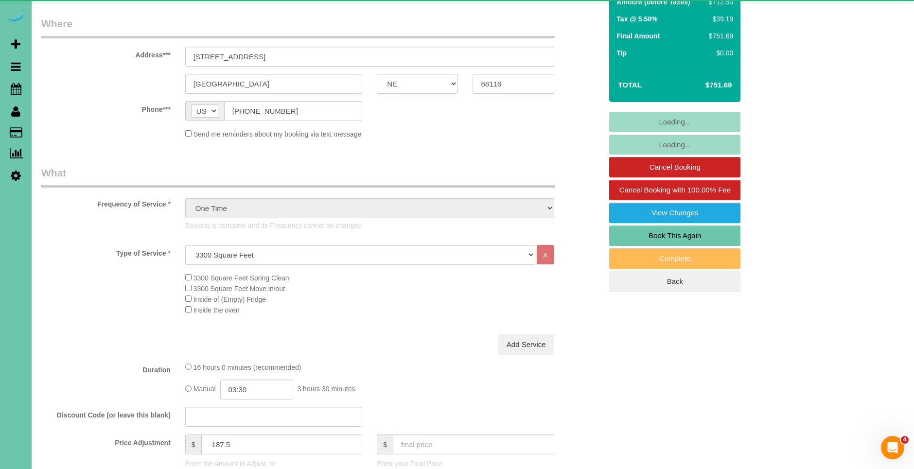
select select "object:794"
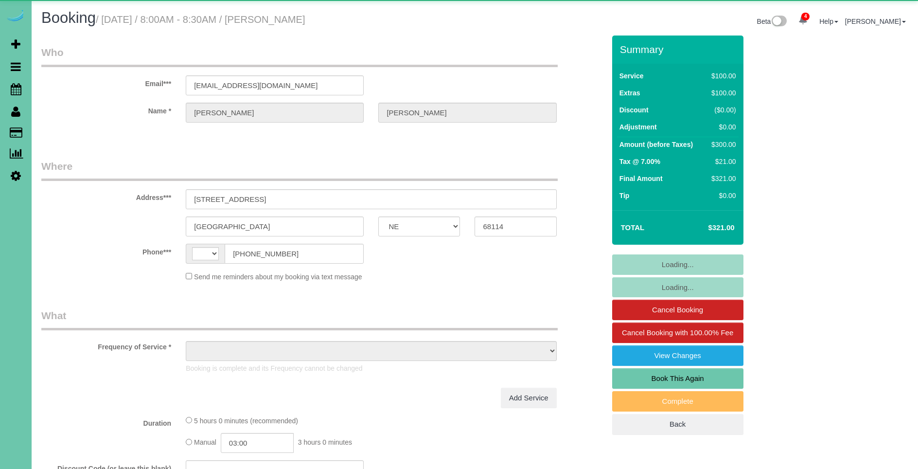
select select "NE"
select select "string:[GEOGRAPHIC_DATA]"
select select "object:666"
select select "string:fspay-2a1ceae9-0968-49aa-9bdd-718a0a6ea589"
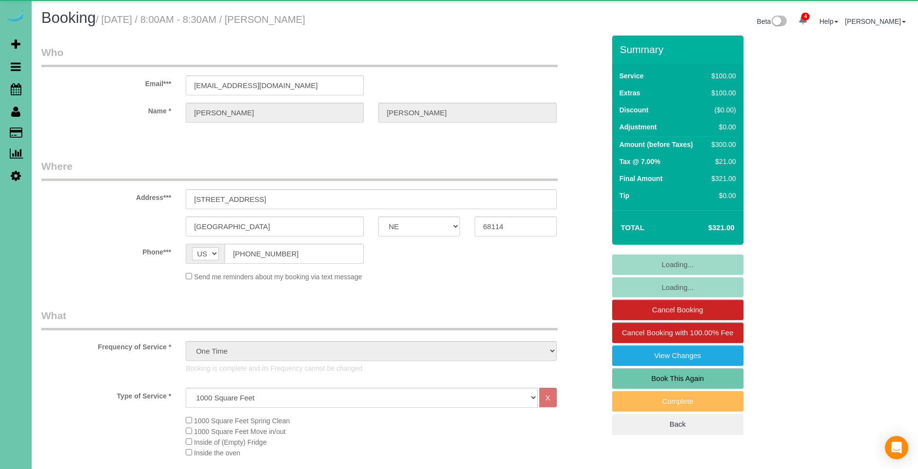
select select "object:753"
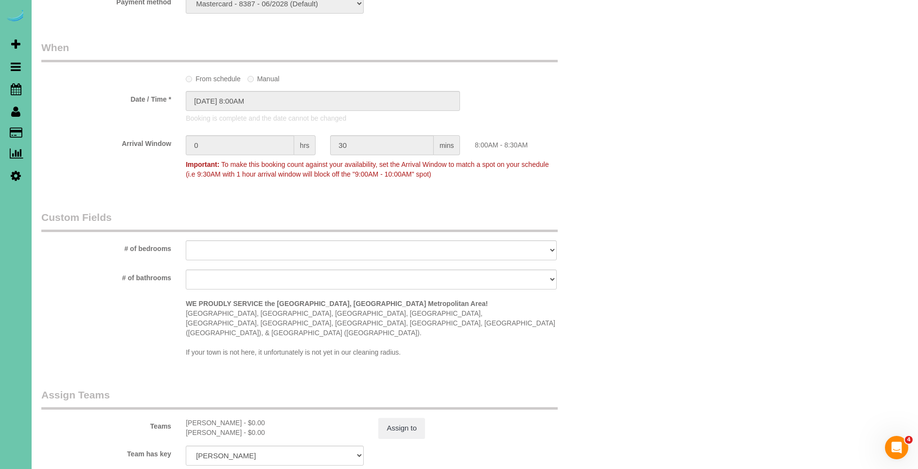
scroll to position [1016, 0]
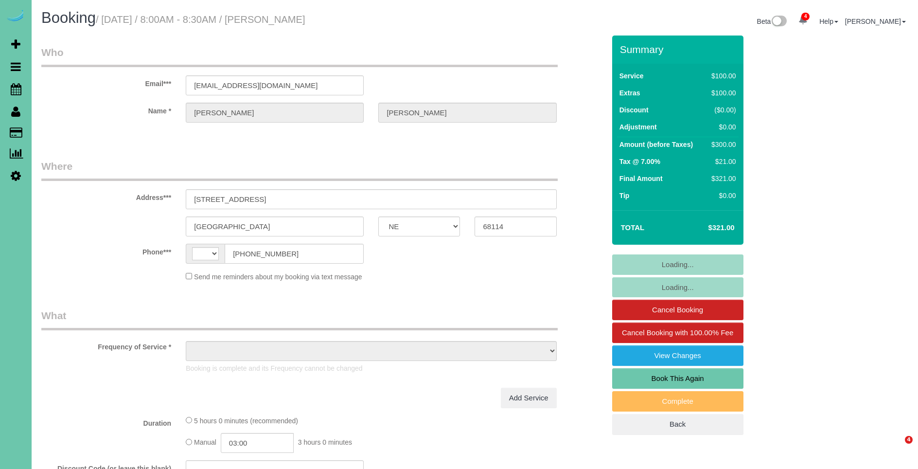
select select "NE"
select select "string:[GEOGRAPHIC_DATA]"
select select "object:715"
